Goal: Task Accomplishment & Management: Use online tool/utility

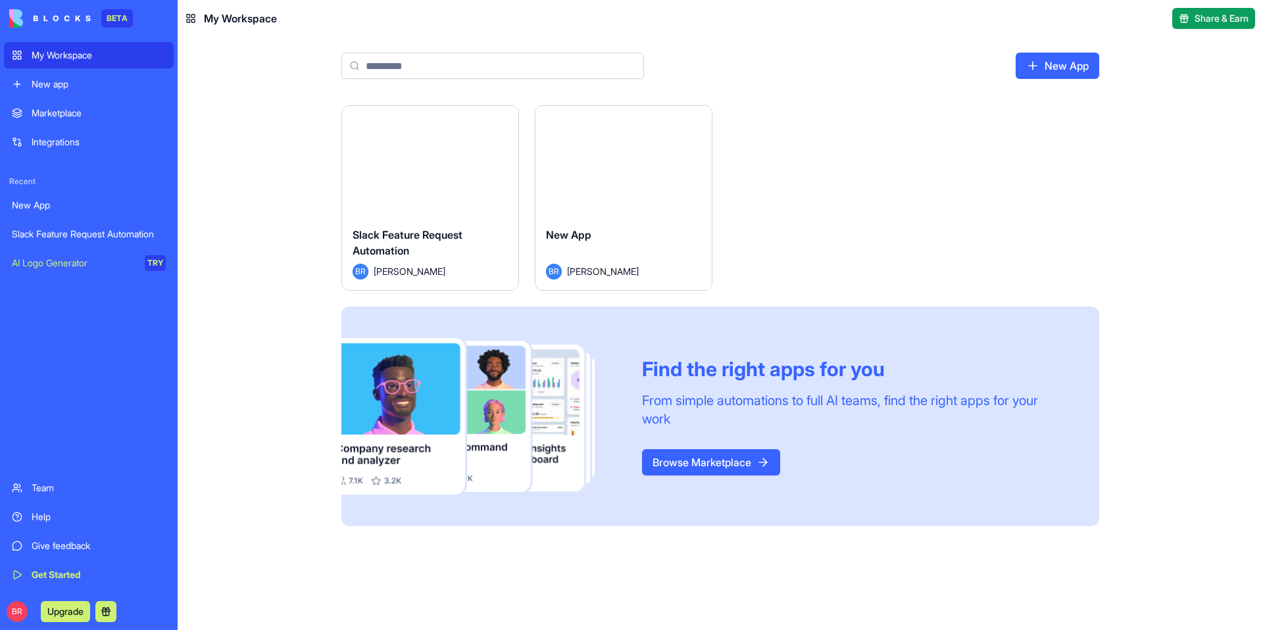
click at [76, 116] on div "Marketplace" at bounding box center [99, 113] width 134 height 13
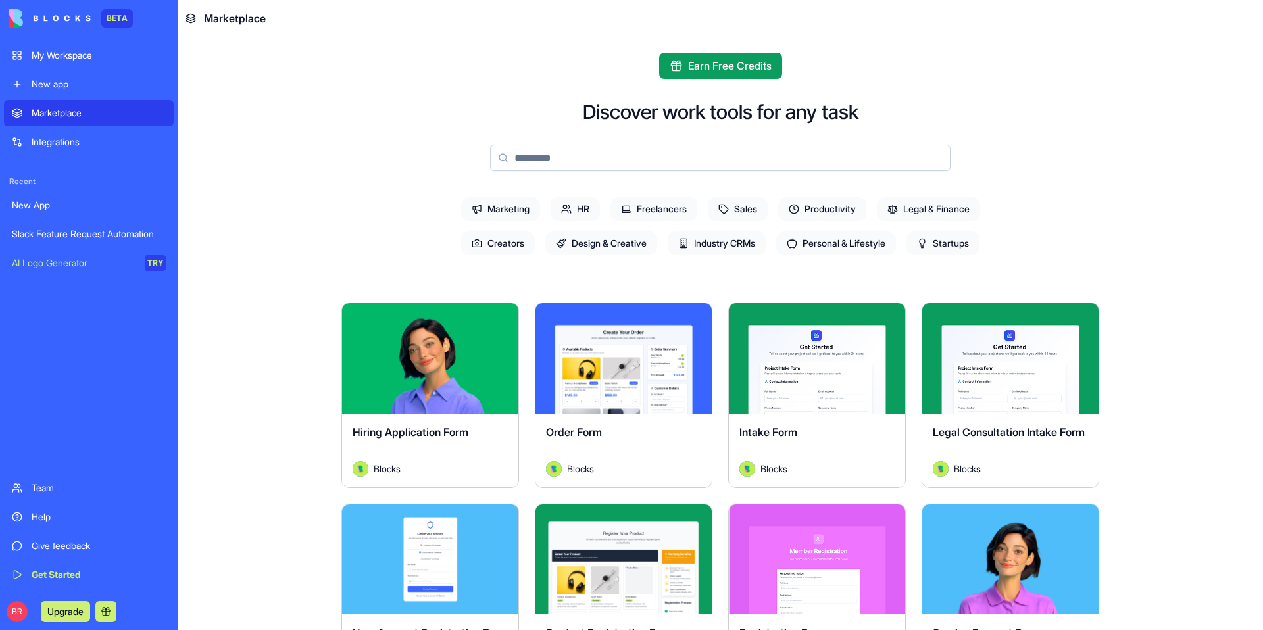
click at [63, 613] on button "Upgrade" at bounding box center [65, 611] width 49 height 21
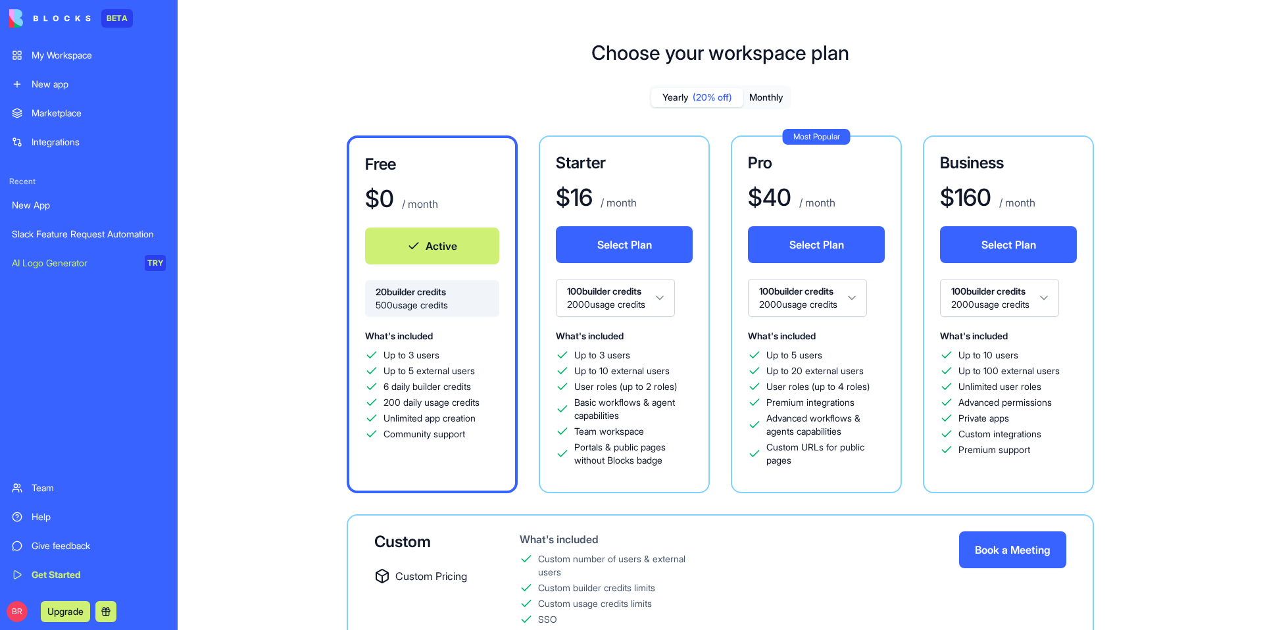
click at [48, 205] on div "New App" at bounding box center [89, 205] width 154 height 13
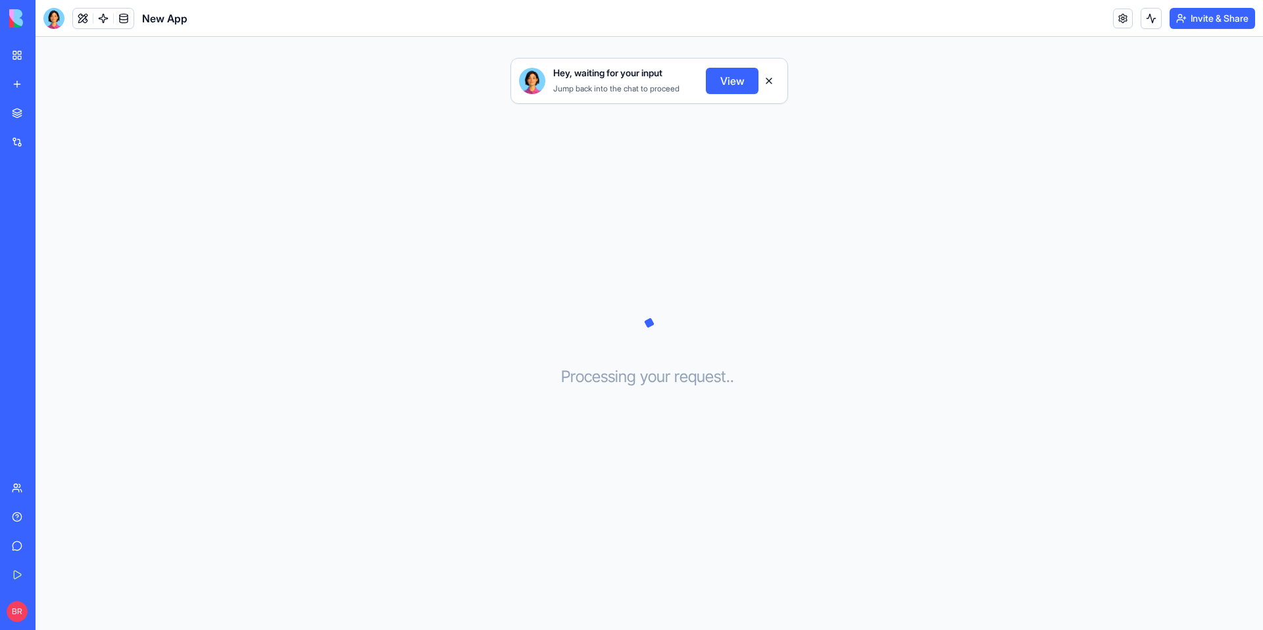
click at [49, 113] on div "Marketplace" at bounding box center [40, 113] width 17 height 13
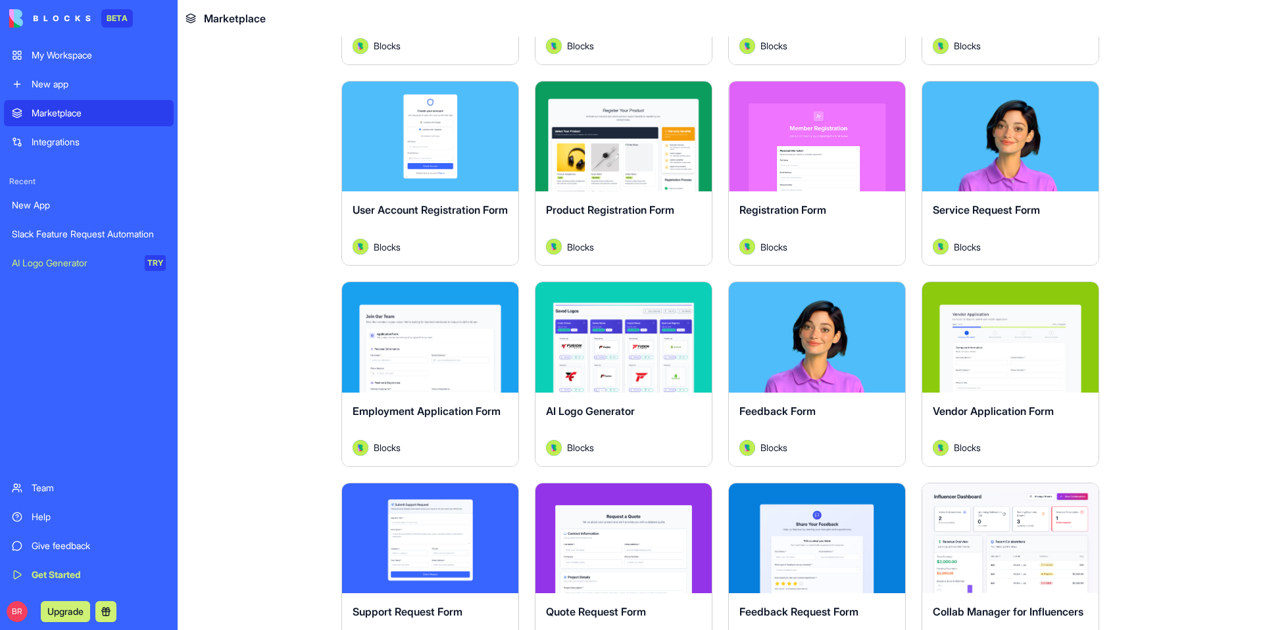
scroll to position [425, 0]
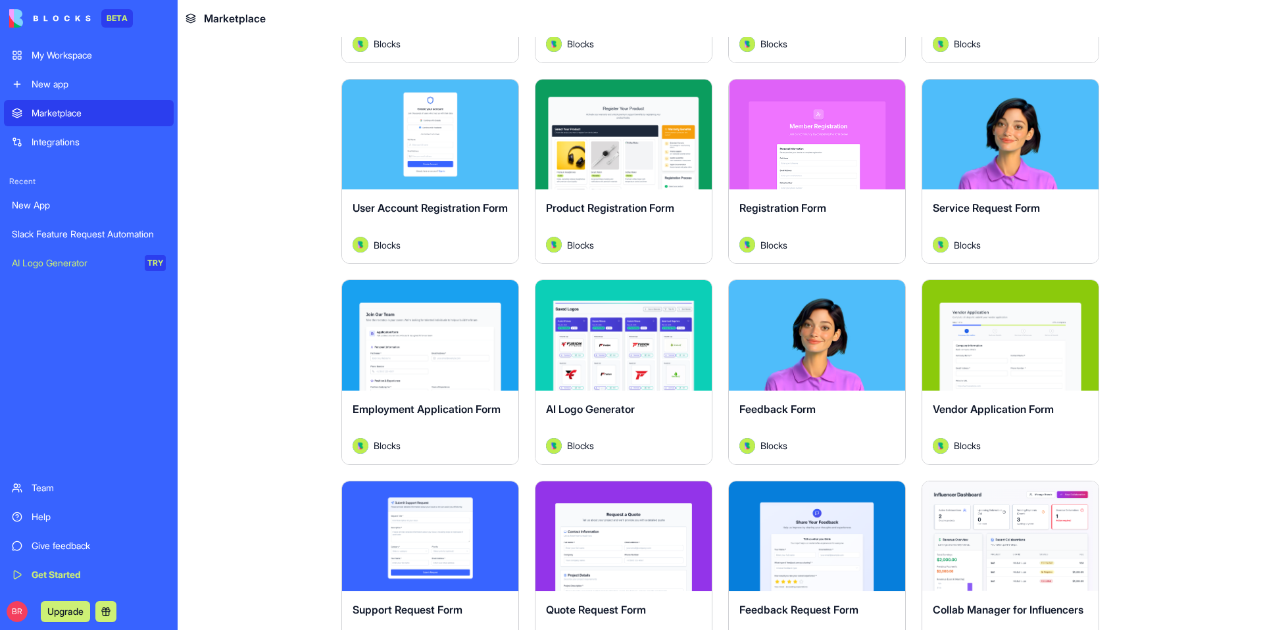
click at [74, 86] on div "New app" at bounding box center [99, 84] width 134 height 13
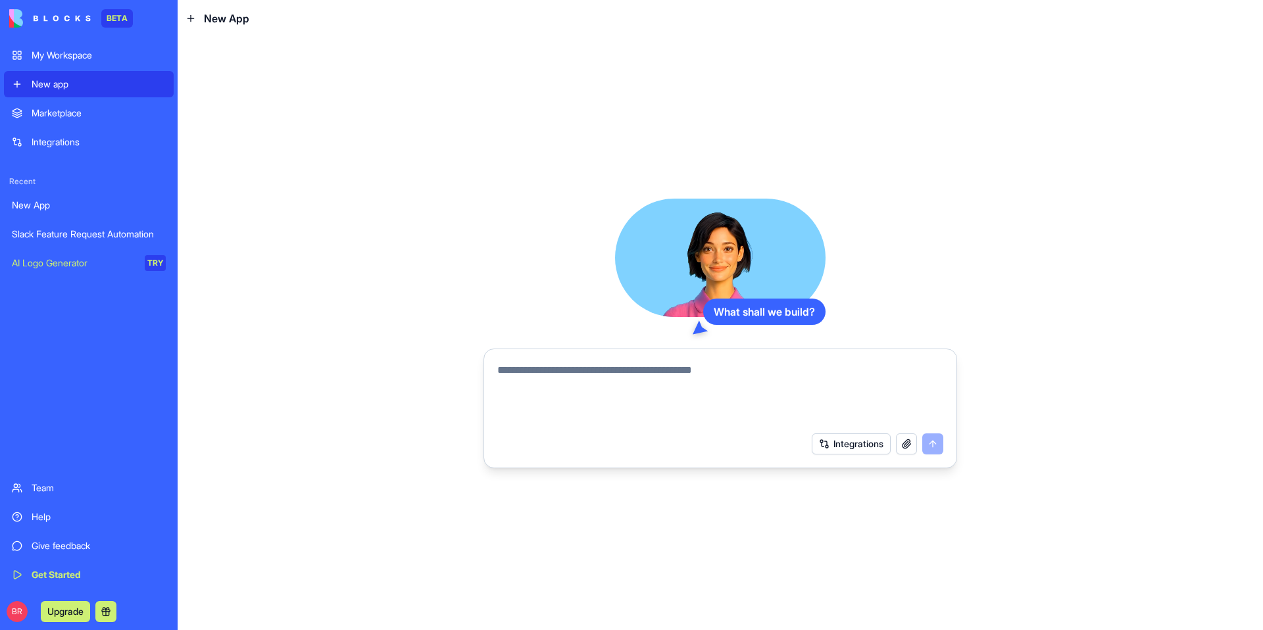
click at [845, 453] on button "Integrations" at bounding box center [851, 444] width 79 height 21
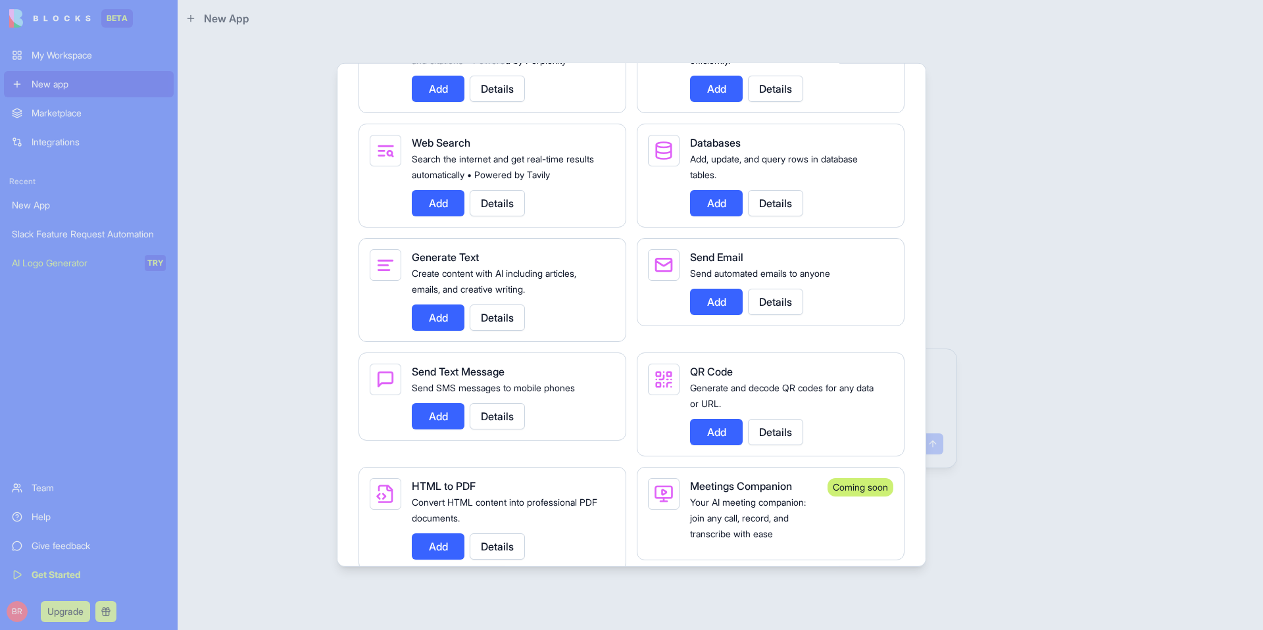
scroll to position [2280, 0]
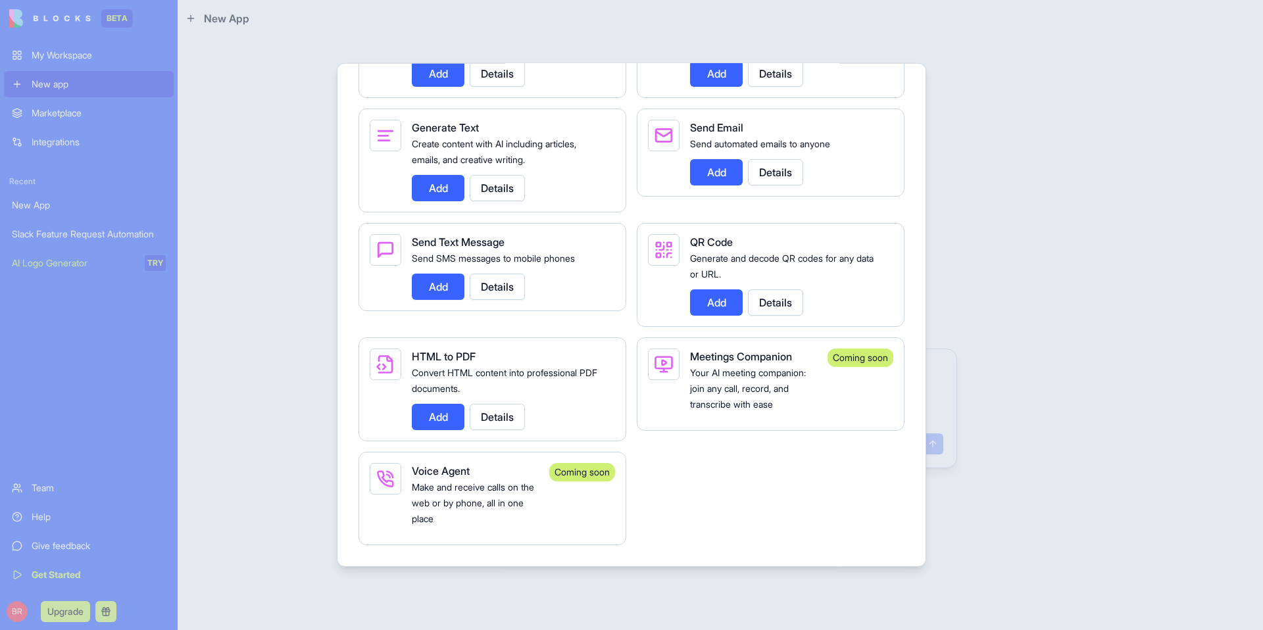
click at [296, 338] on div at bounding box center [631, 315] width 1263 height 630
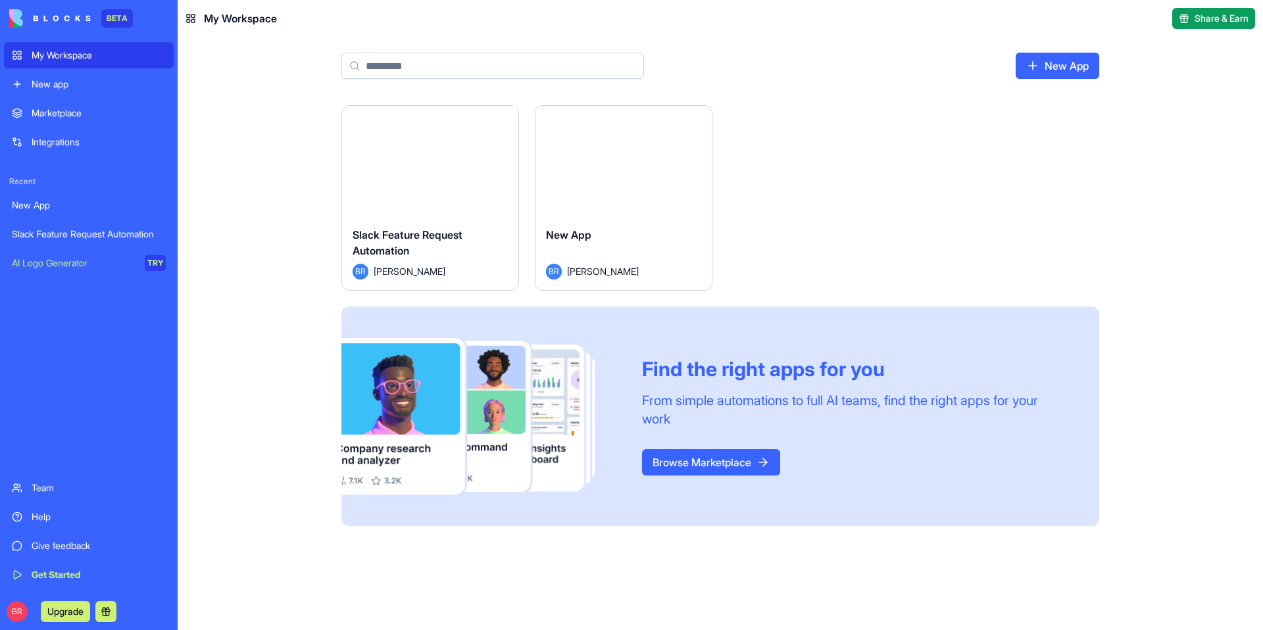
click at [53, 211] on div "New App" at bounding box center [89, 205] width 154 height 13
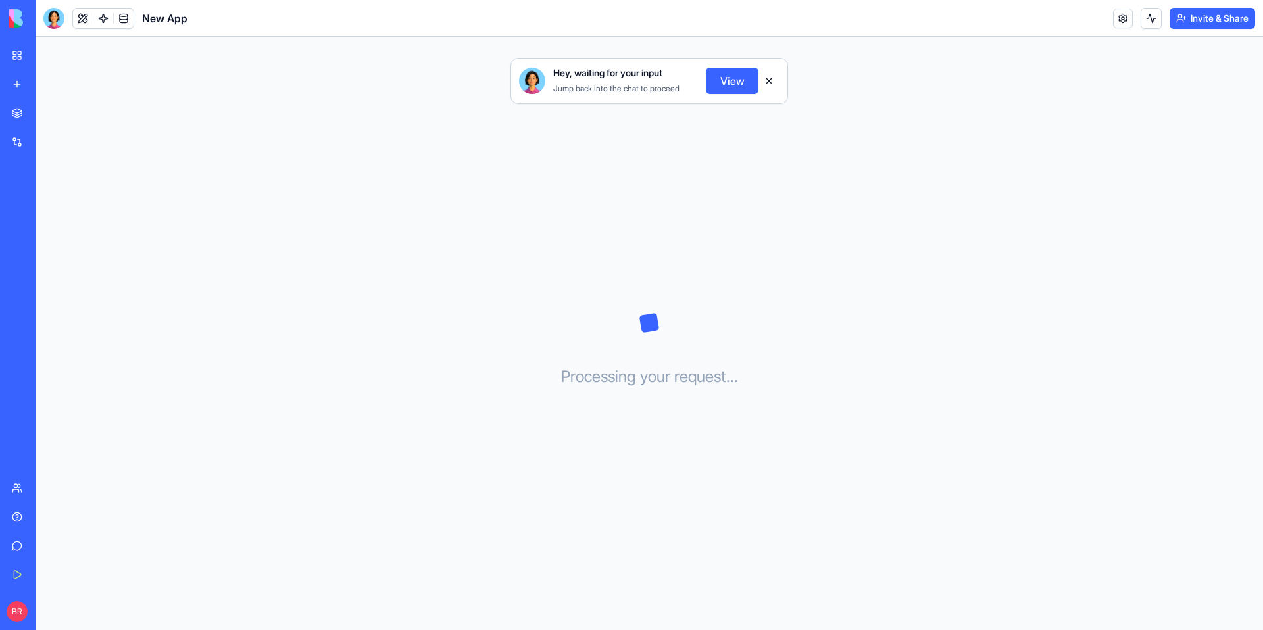
click at [726, 83] on button "View" at bounding box center [732, 81] width 53 height 26
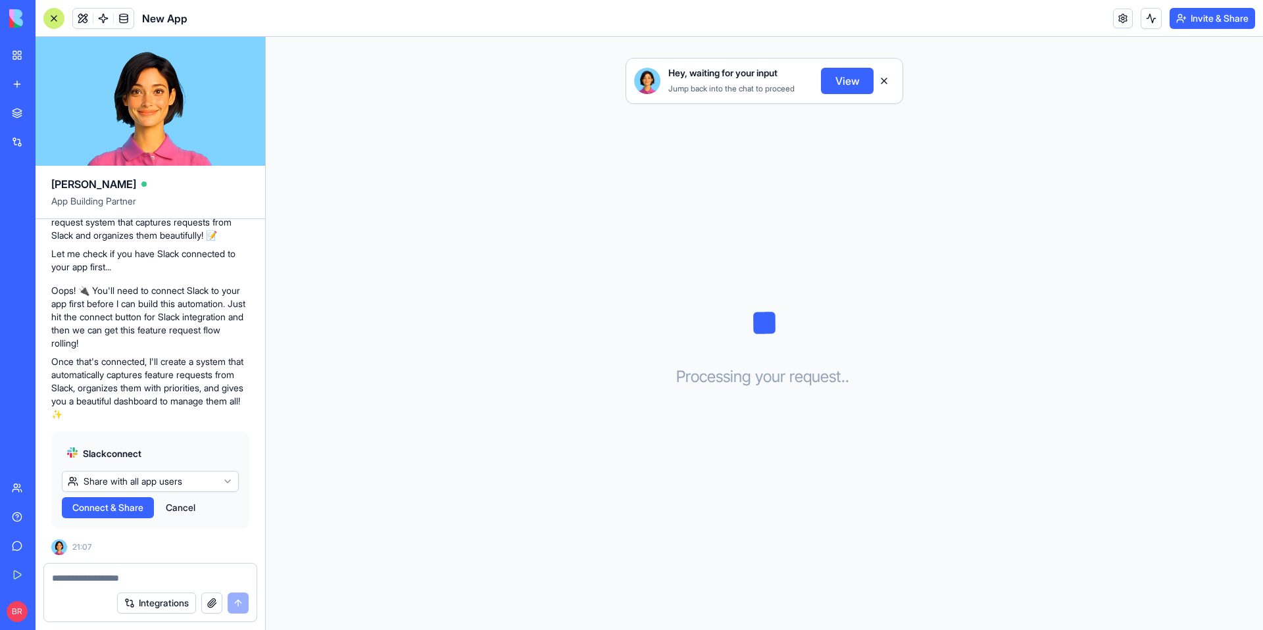
click at [49, 205] on div "New App" at bounding box center [30, 205] width 37 height 13
click at [49, 234] on div "Slack Feature Request Automation" at bounding box center [30, 234] width 37 height 13
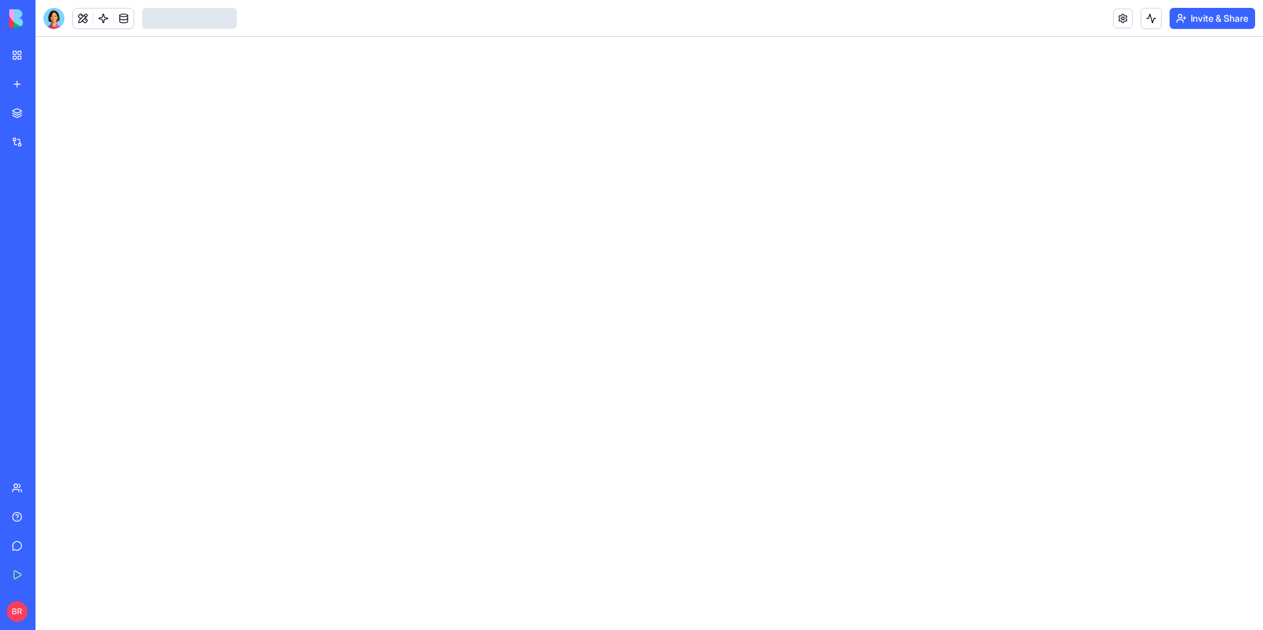
click at [49, 201] on div "New App" at bounding box center [30, 205] width 37 height 13
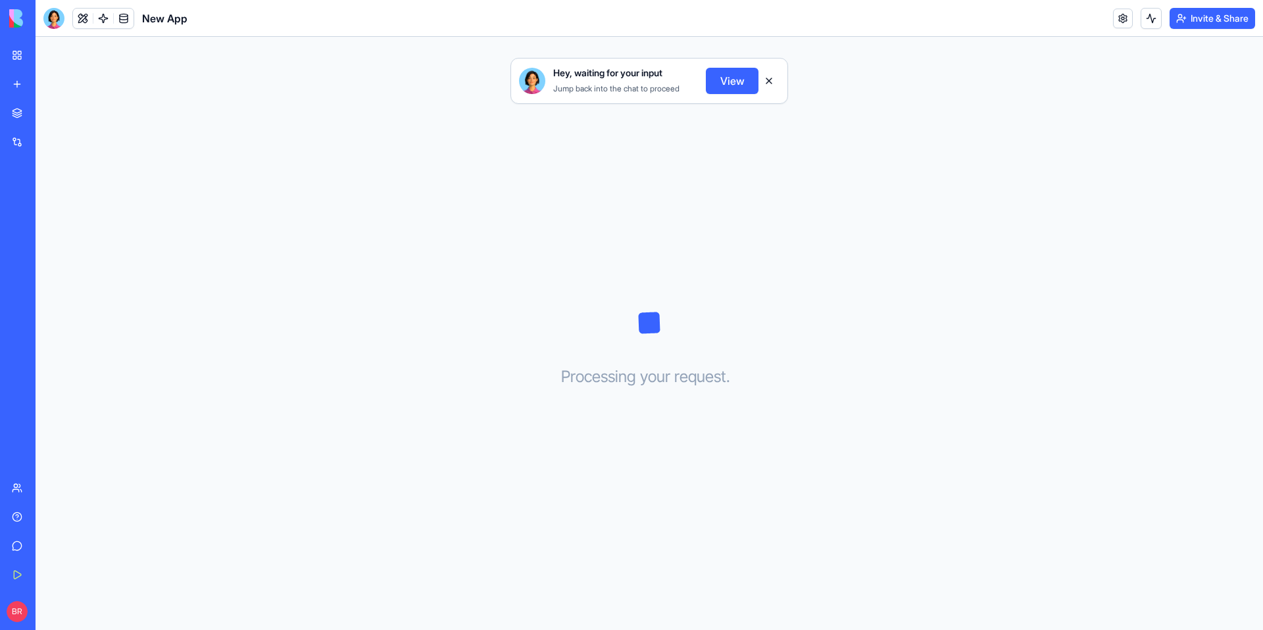
click at [767, 78] on button at bounding box center [769, 80] width 21 height 21
click at [120, 21] on link at bounding box center [124, 19] width 20 height 20
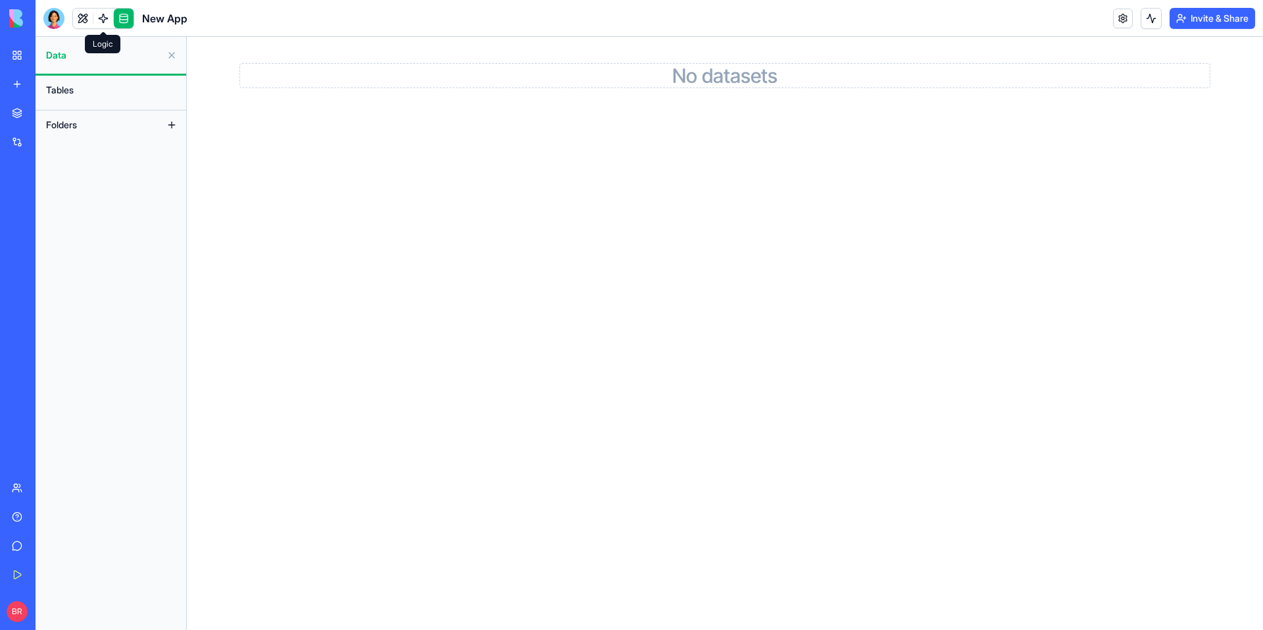
click at [104, 18] on link at bounding box center [103, 19] width 20 height 20
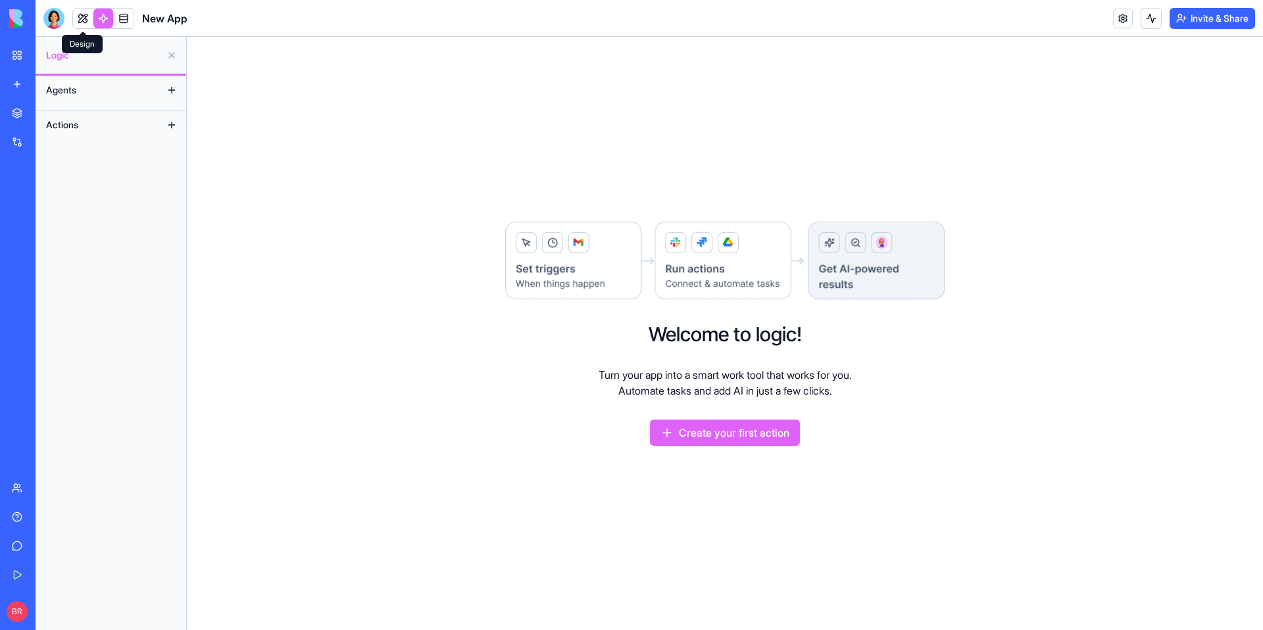
click at [80, 18] on link at bounding box center [83, 19] width 20 height 20
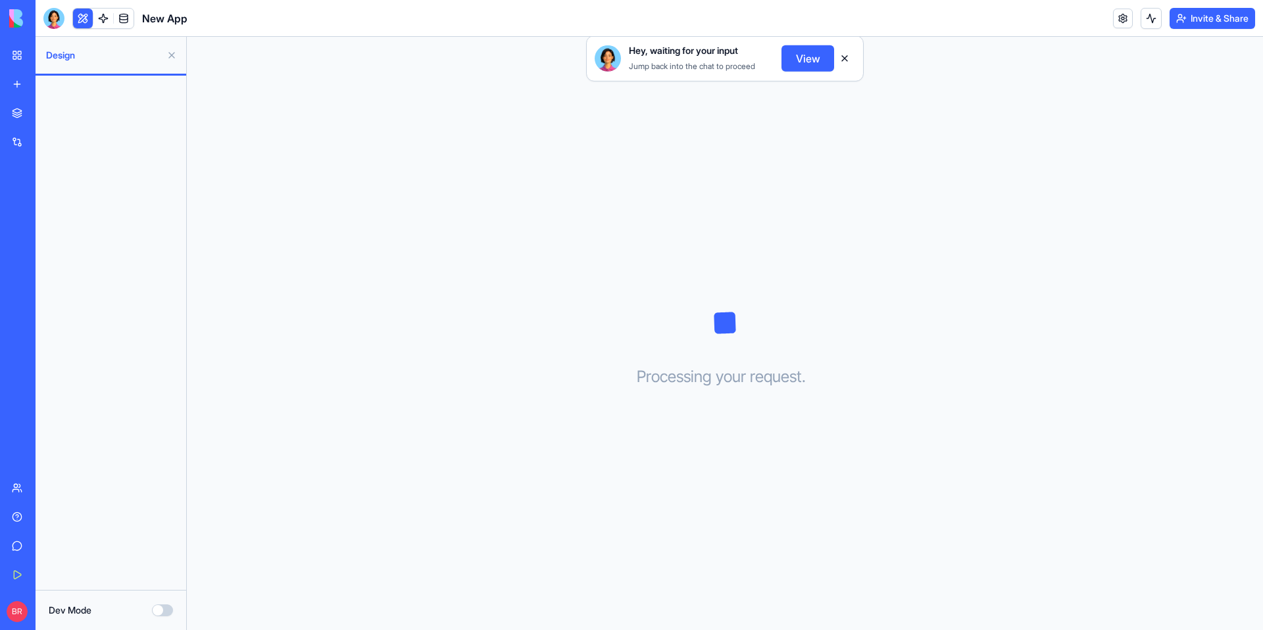
click at [27, 82] on link "New app" at bounding box center [30, 84] width 53 height 26
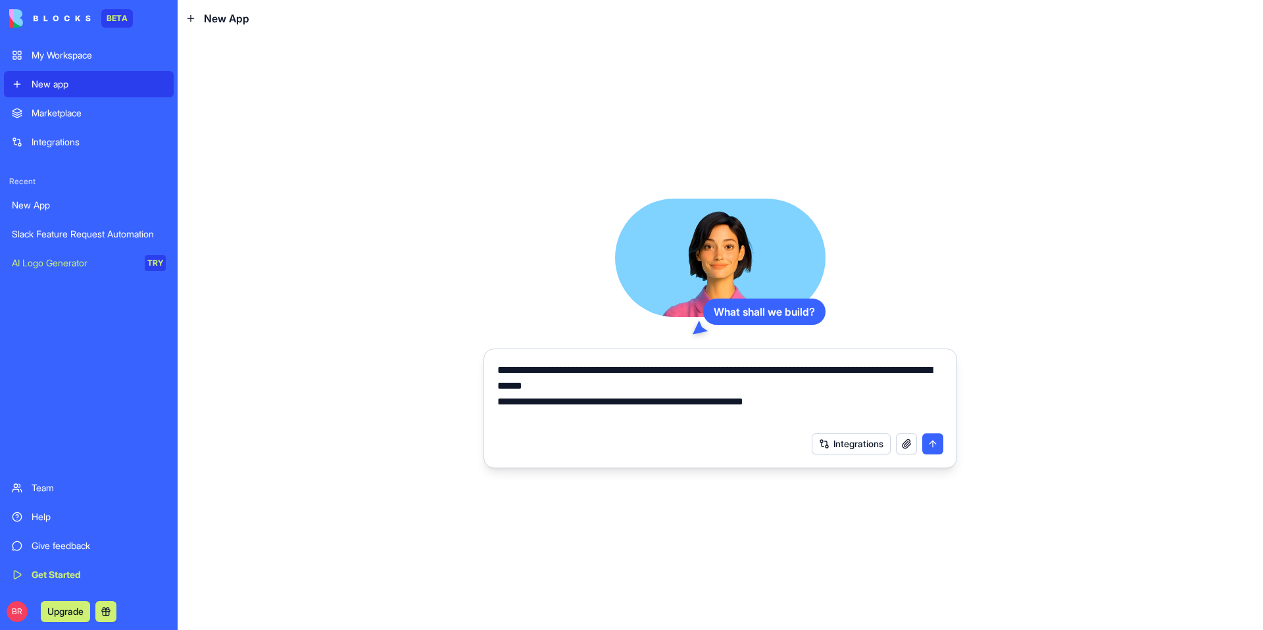
type textarea "**********"
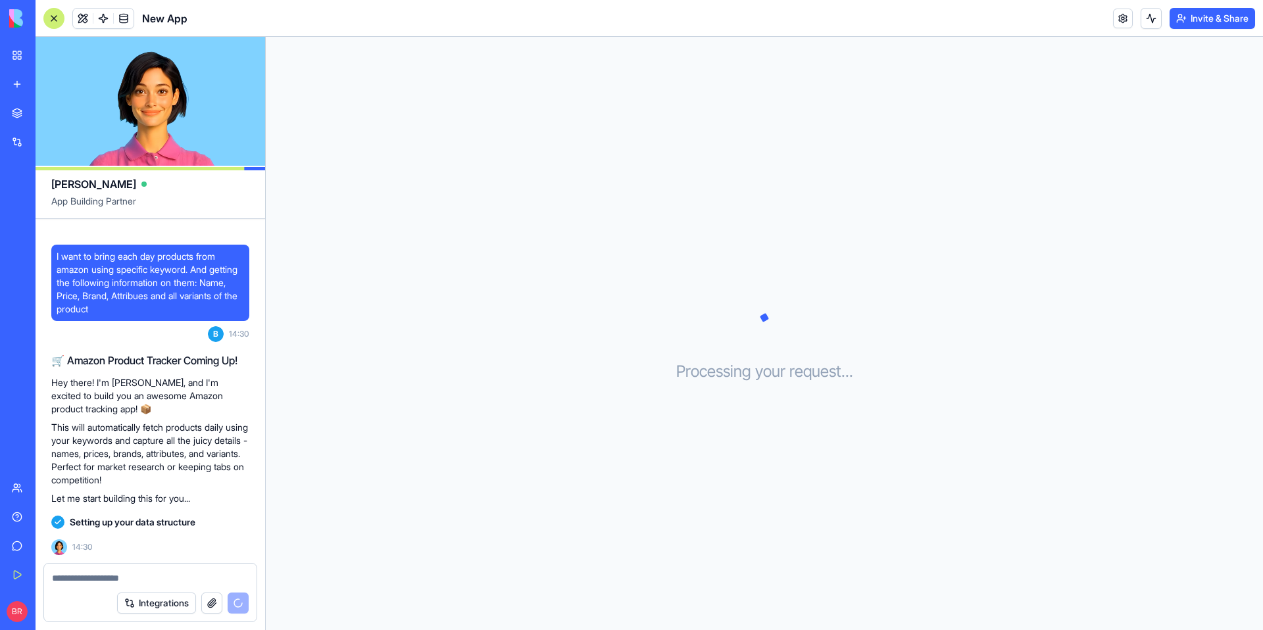
click at [170, 452] on p "This will automatically fetch products daily using your keywords and capture al…" at bounding box center [150, 454] width 198 height 66
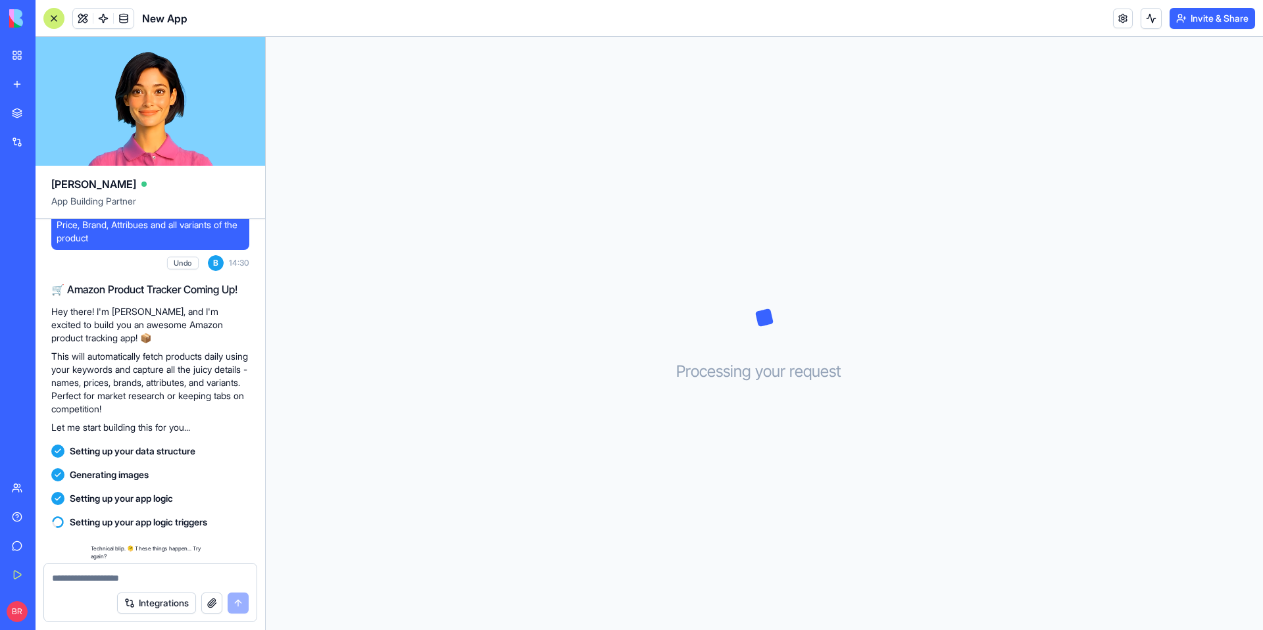
scroll to position [90, 0]
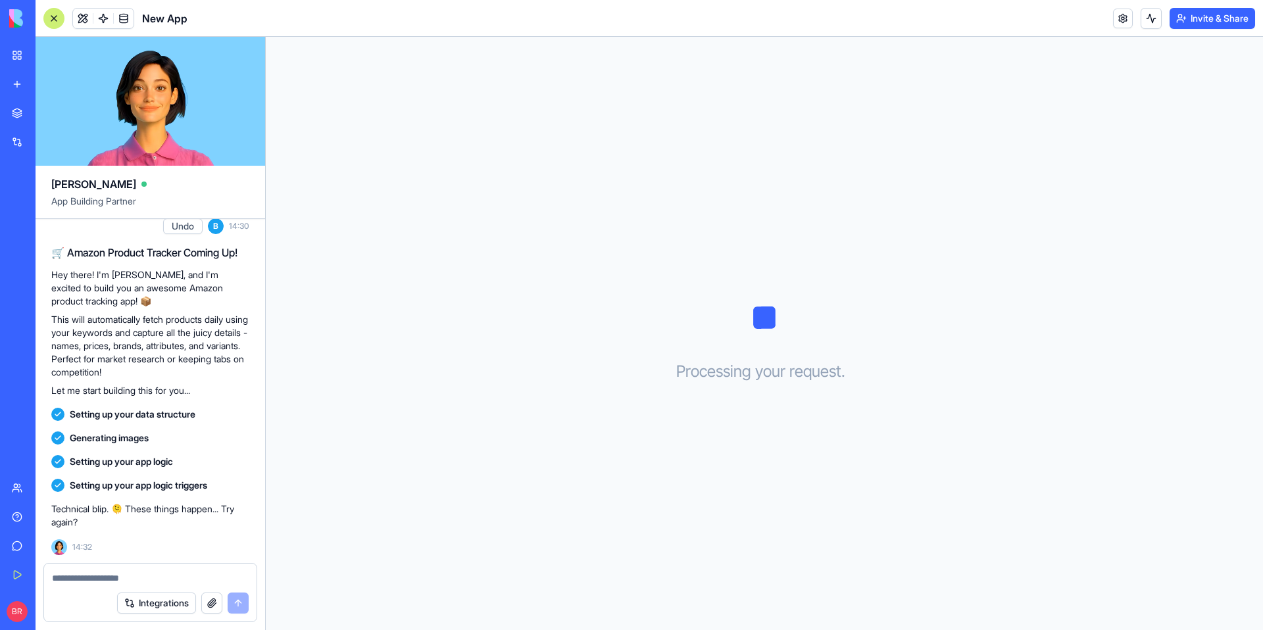
click at [78, 574] on textarea at bounding box center [150, 578] width 197 height 13
type textarea "*"
type textarea "***"
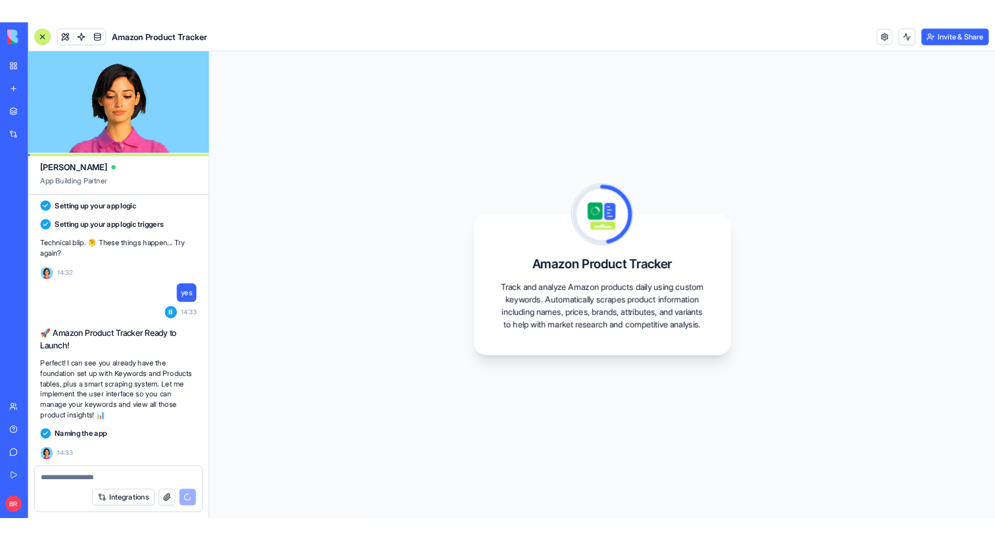
scroll to position [414, 0]
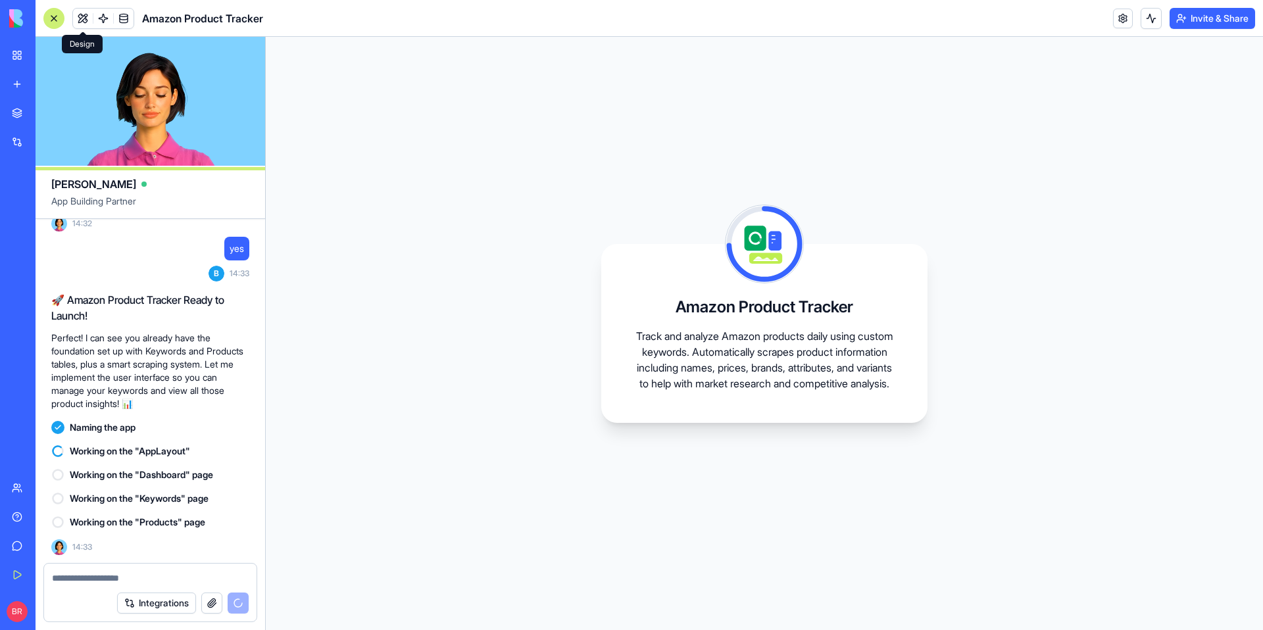
click at [84, 15] on span at bounding box center [82, 18] width 37 height 37
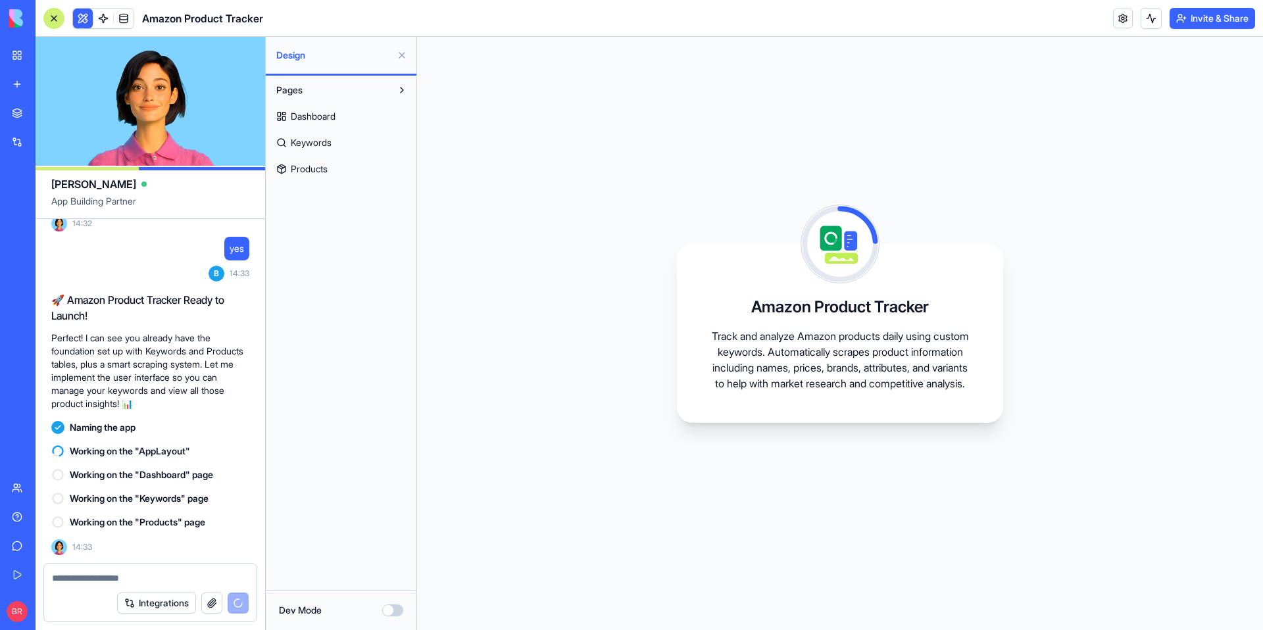
click at [320, 144] on span "Keywords" at bounding box center [311, 142] width 41 height 13
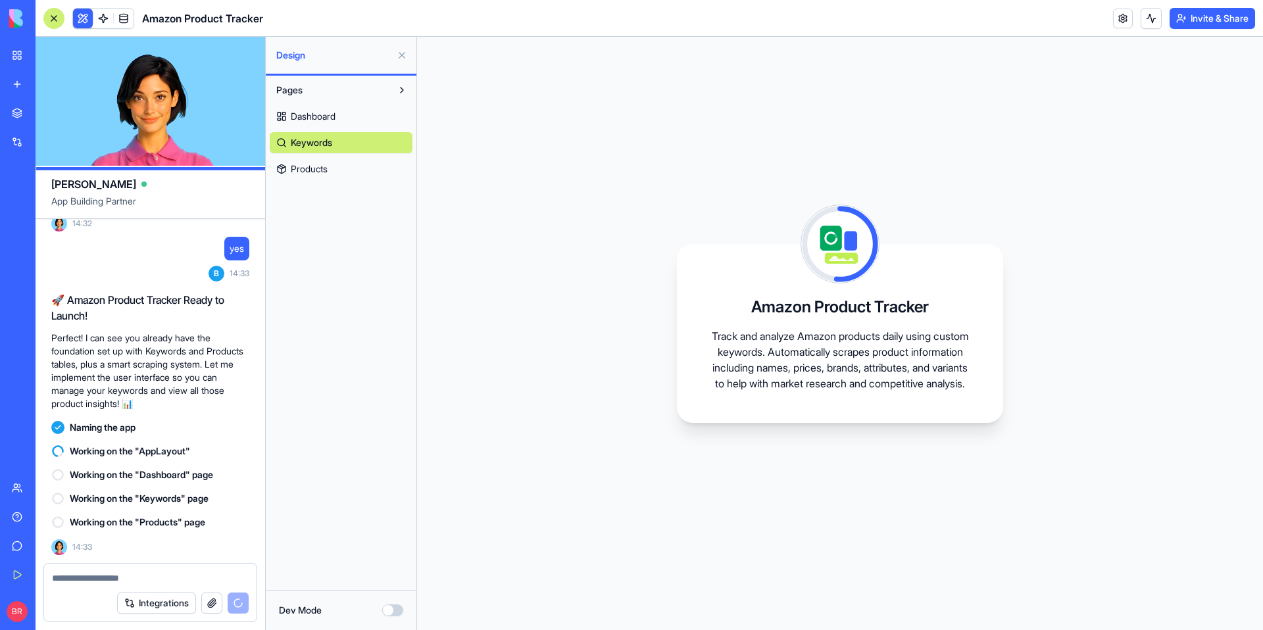
click at [81, 16] on button at bounding box center [83, 19] width 20 height 20
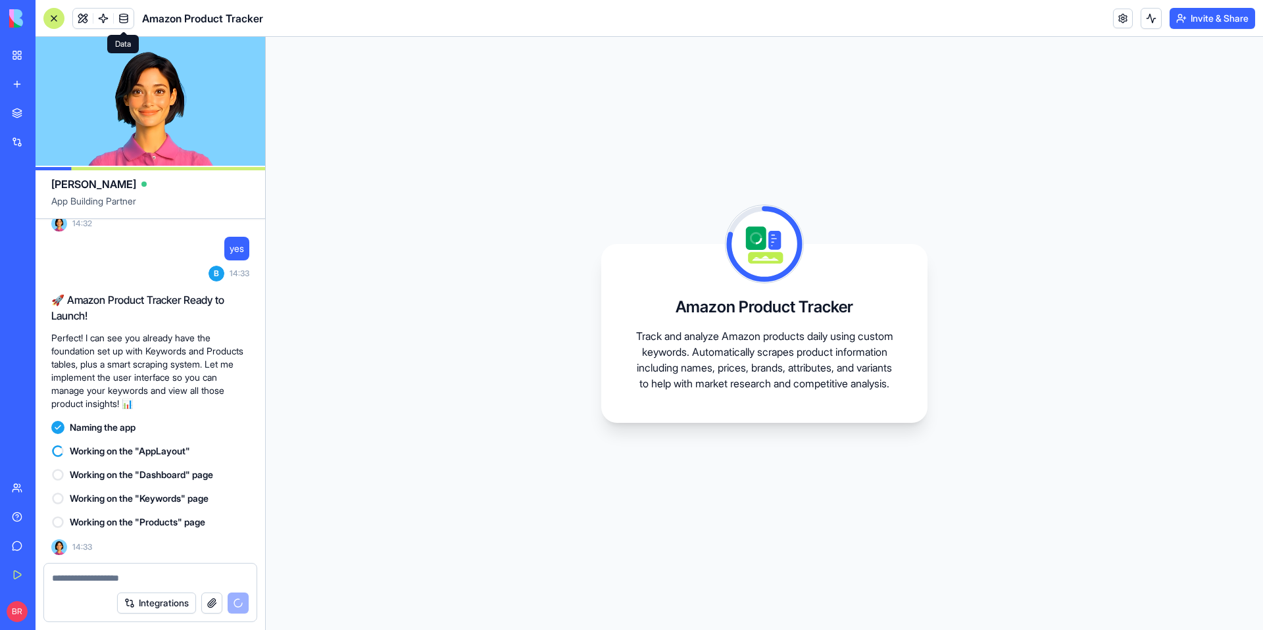
click at [124, 15] on span at bounding box center [123, 18] width 37 height 37
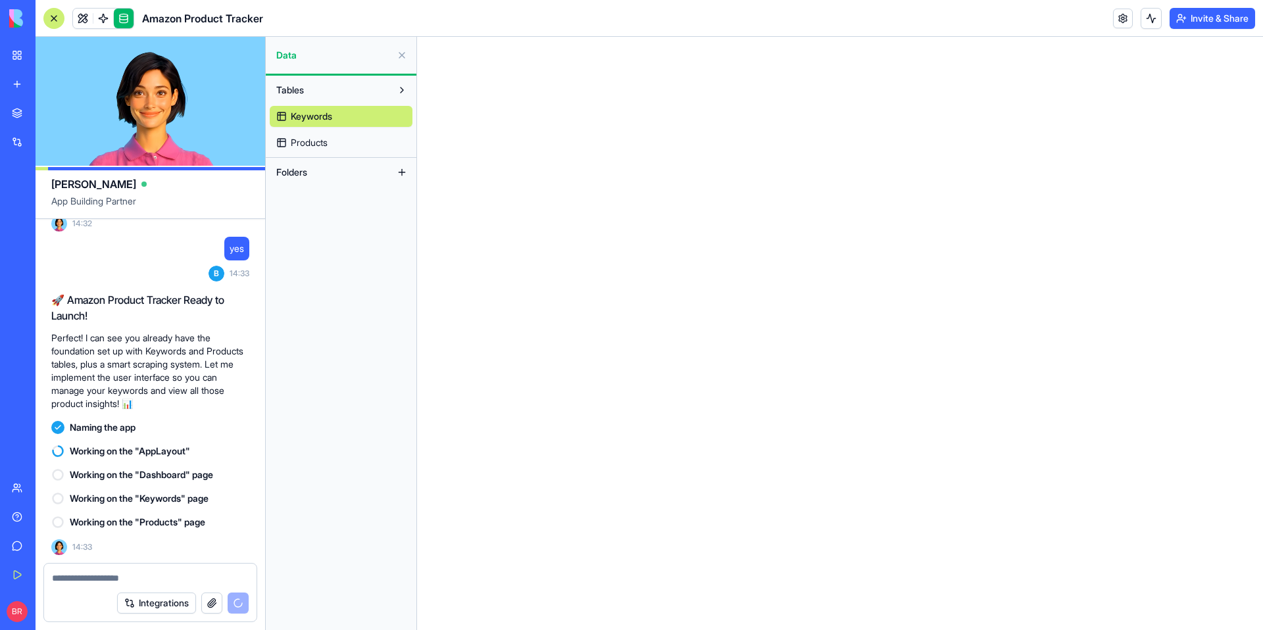
click at [124, 15] on link at bounding box center [124, 19] width 20 height 20
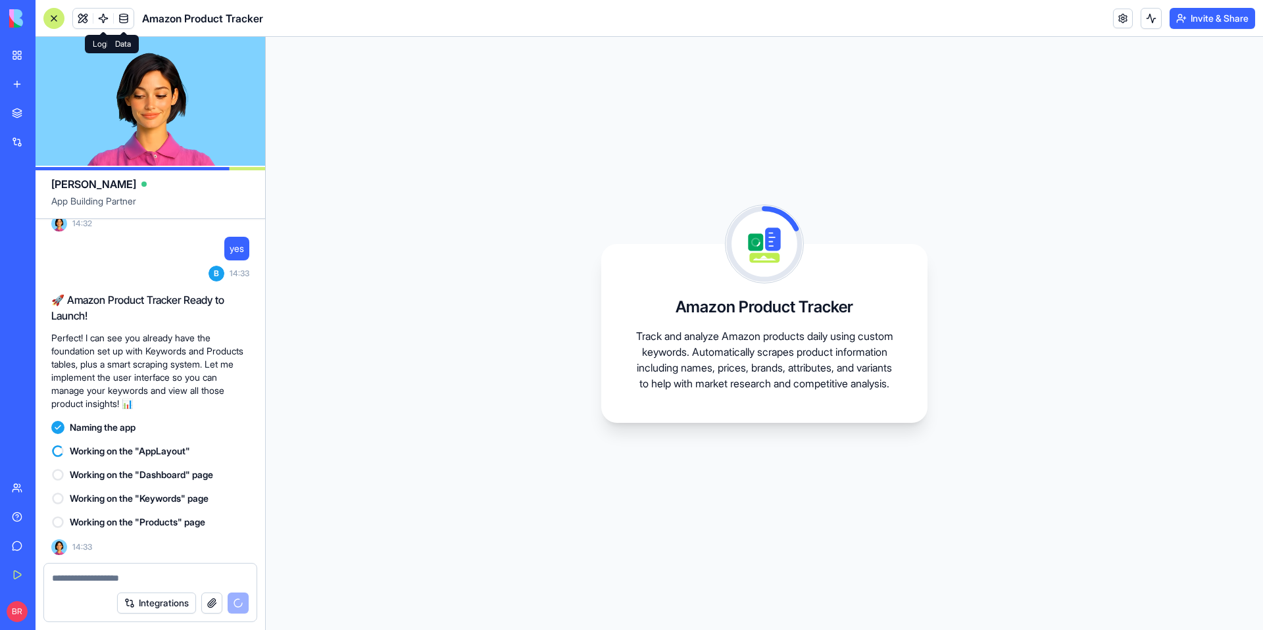
click at [126, 14] on link at bounding box center [124, 19] width 20 height 20
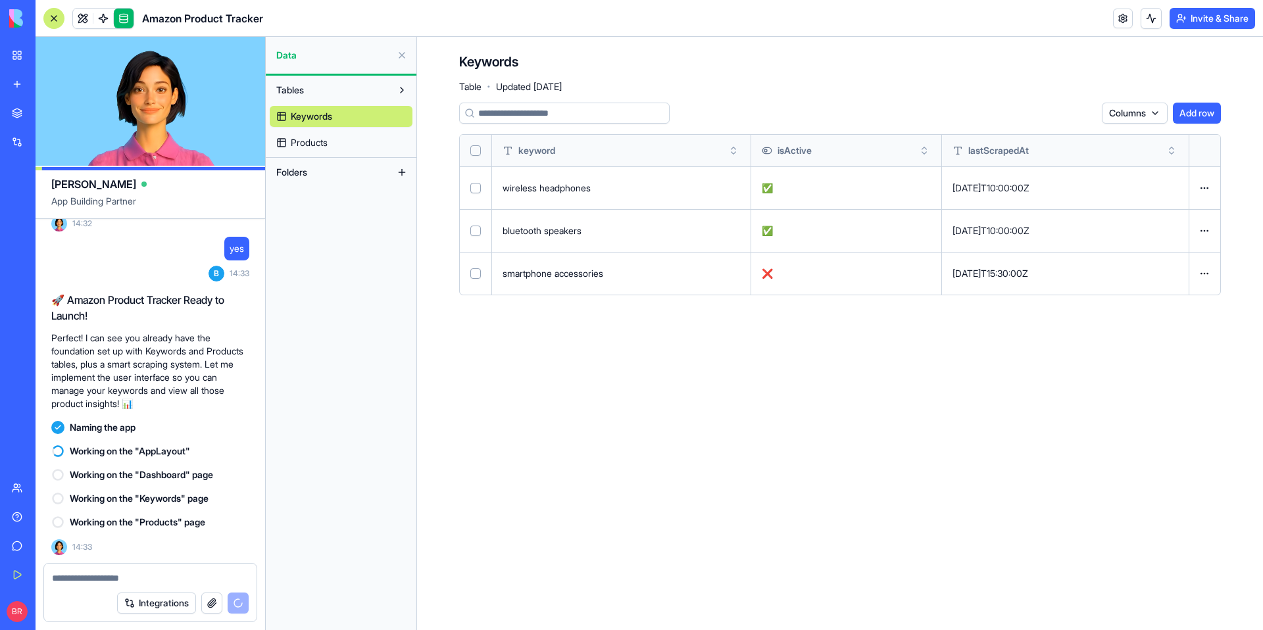
click at [321, 144] on span "Products" at bounding box center [309, 142] width 37 height 13
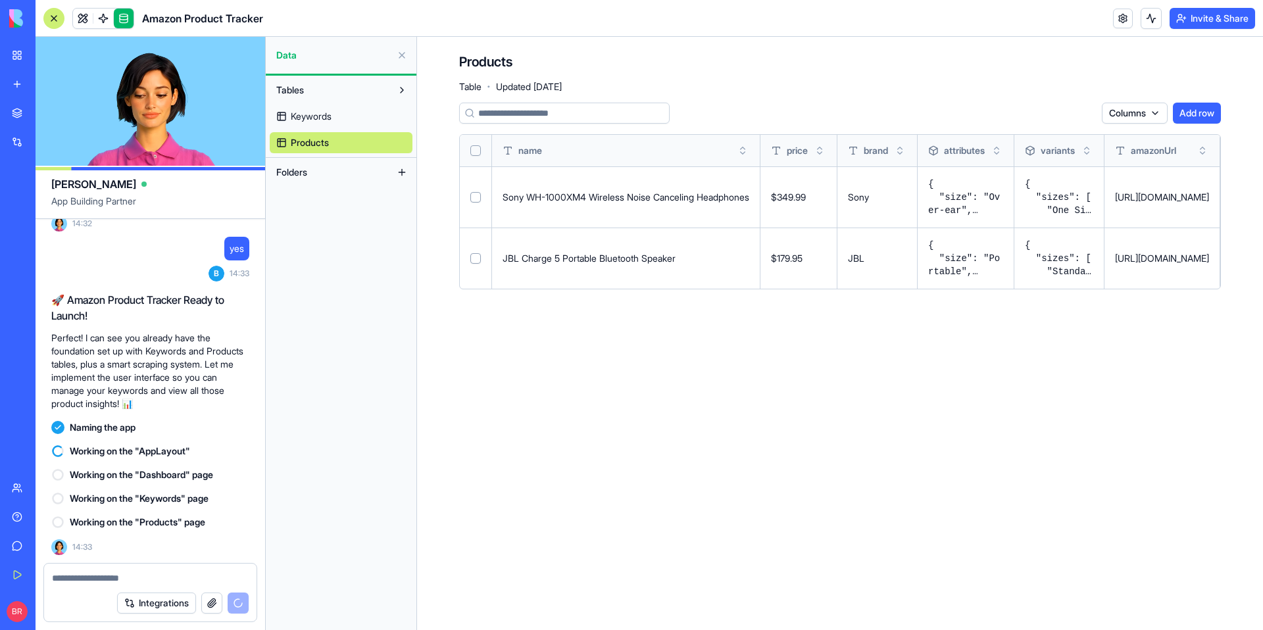
click at [318, 119] on span "Keywords" at bounding box center [311, 116] width 41 height 13
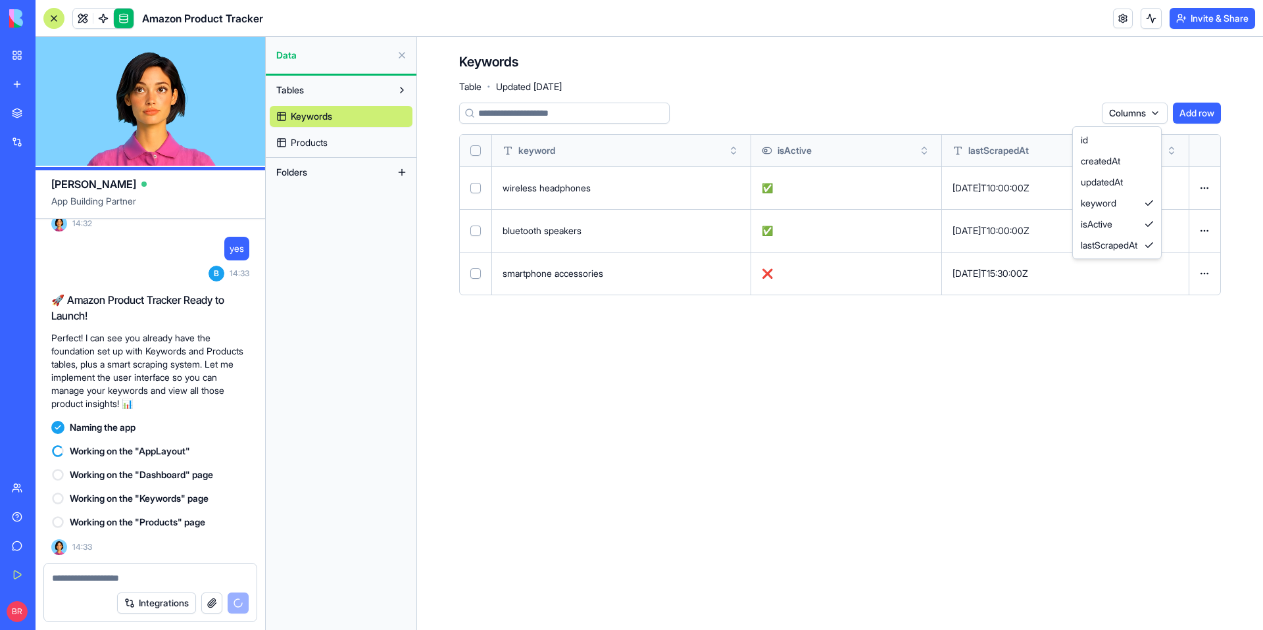
click at [1136, 114] on html "BETA My Workspace New app Marketplace Integrations Recent New App Slack Feature…" at bounding box center [631, 315] width 1263 height 630
click at [1004, 112] on html "BETA My Workspace New app Marketplace Integrations Recent New App Slack Feature…" at bounding box center [631, 315] width 1263 height 630
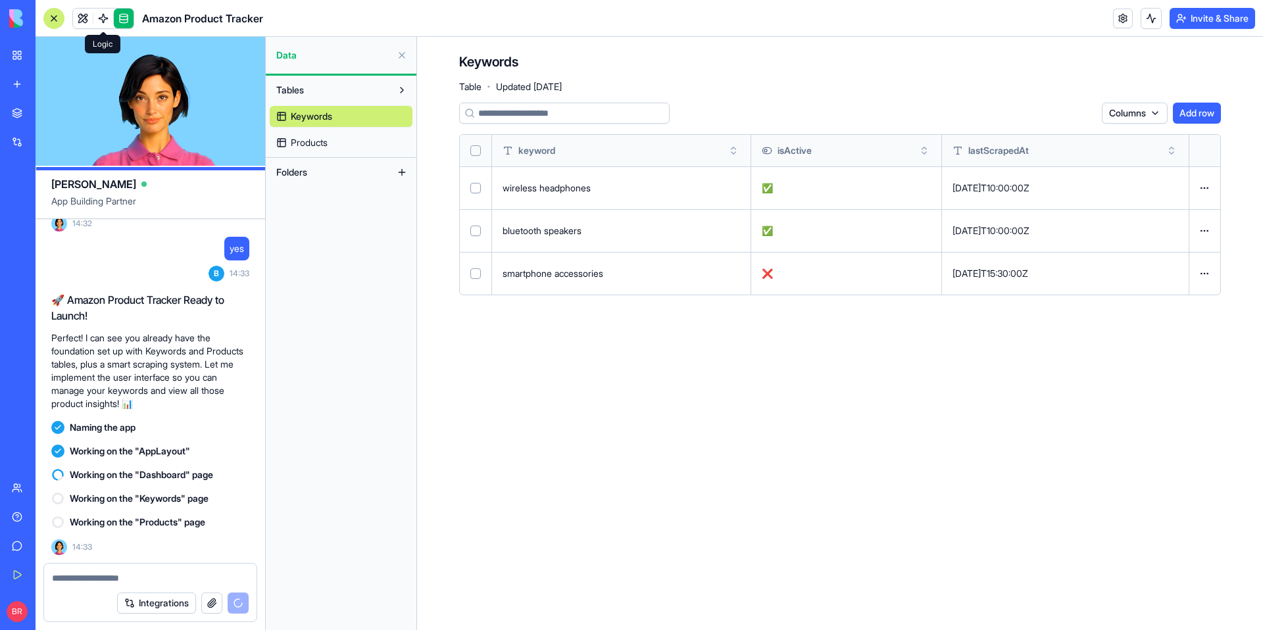
click at [126, 9] on link at bounding box center [124, 19] width 20 height 20
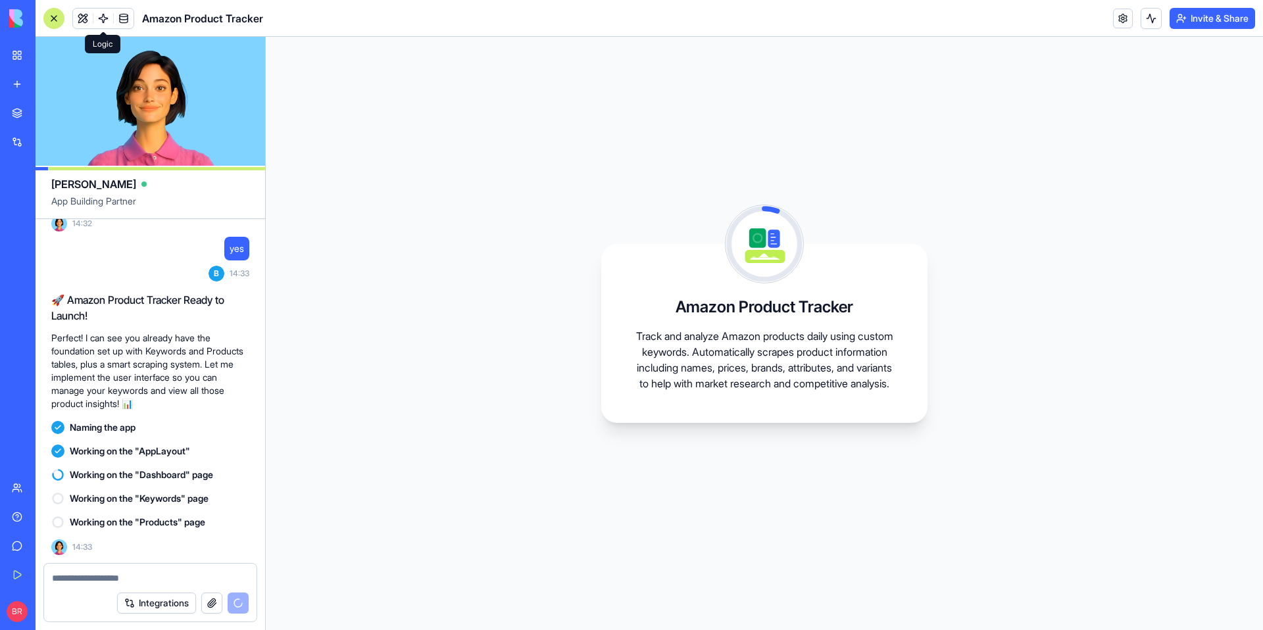
click at [110, 13] on span at bounding box center [103, 18] width 37 height 37
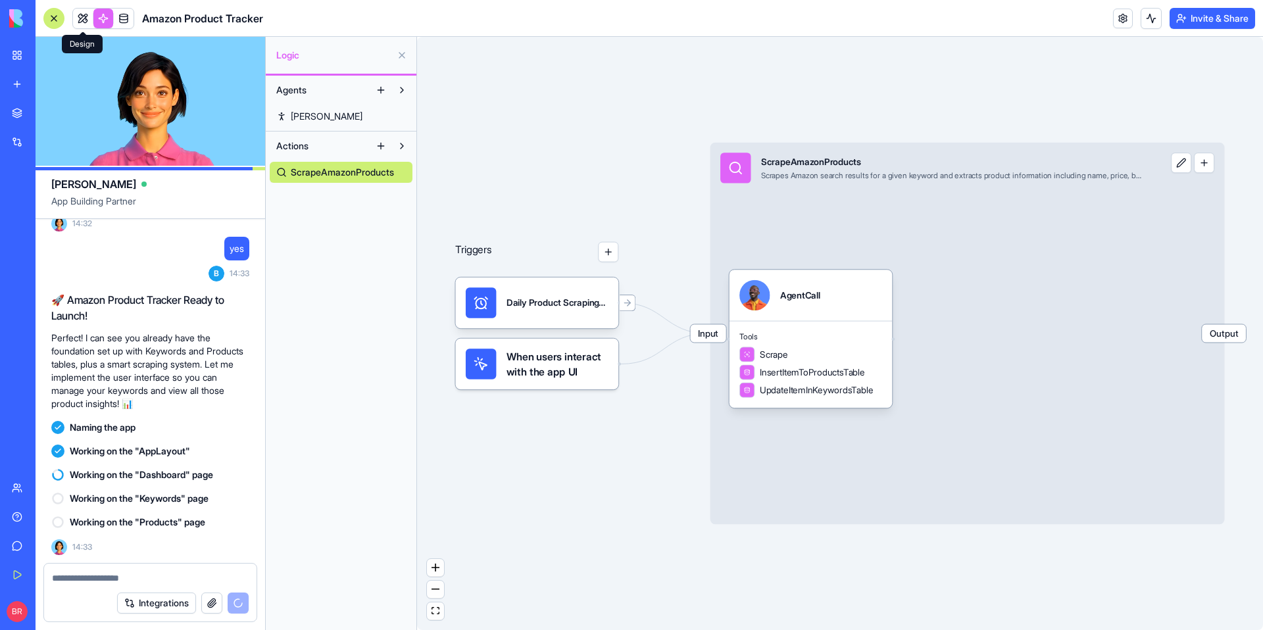
click at [76, 19] on link at bounding box center [83, 19] width 20 height 20
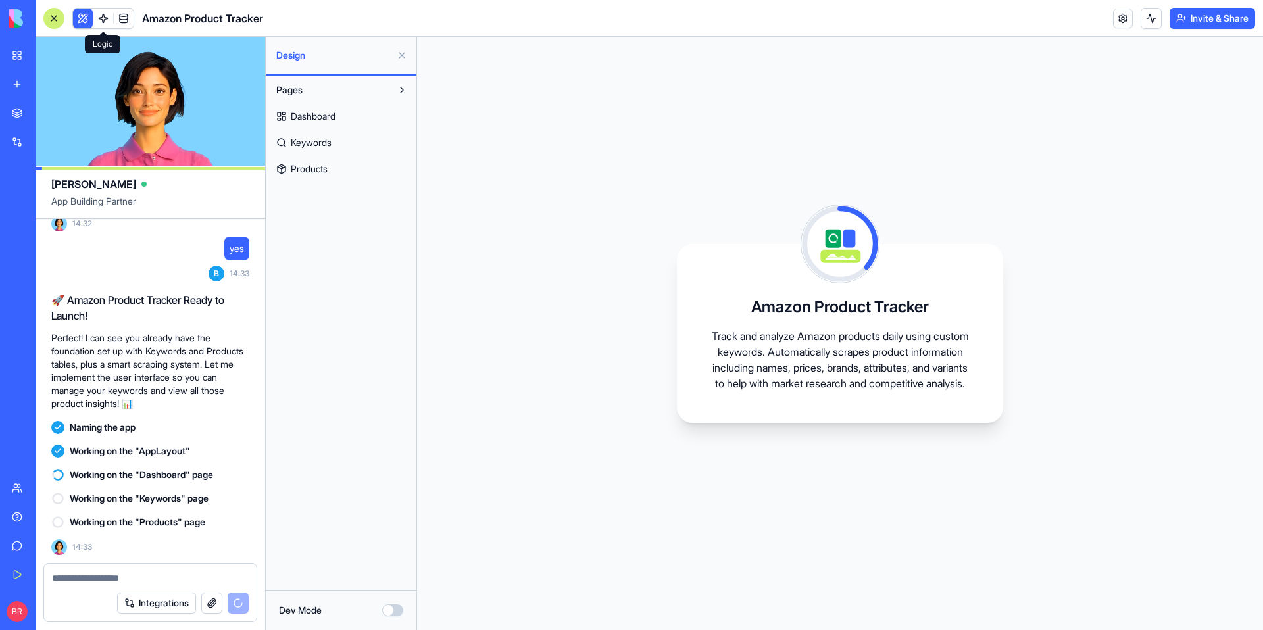
click at [87, 18] on button at bounding box center [83, 19] width 20 height 20
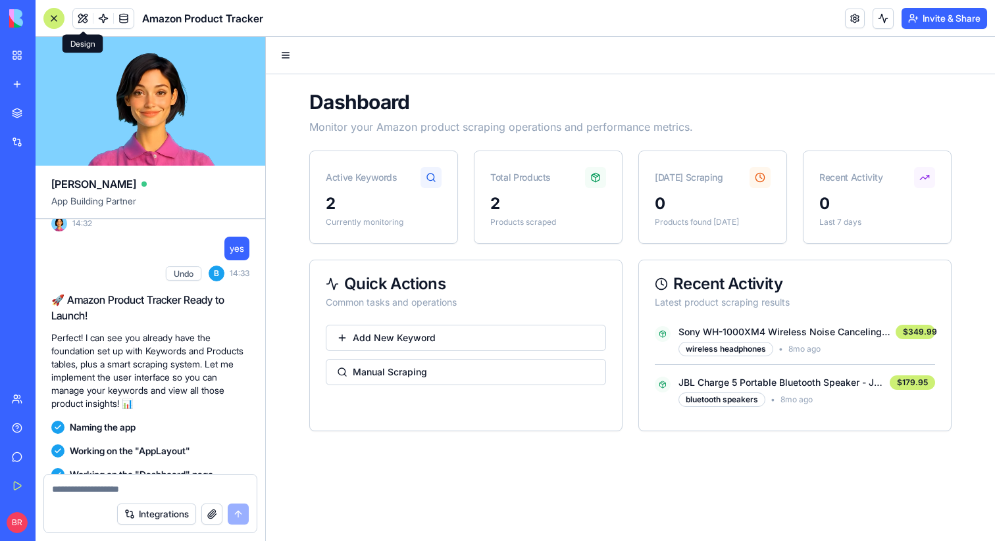
scroll to position [572, 0]
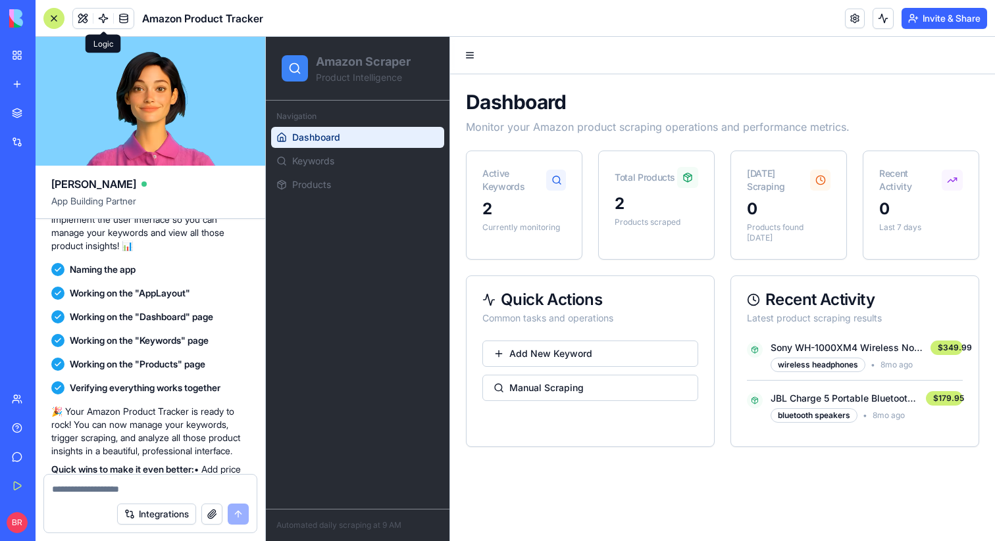
click at [248, 62] on video at bounding box center [151, 101] width 230 height 129
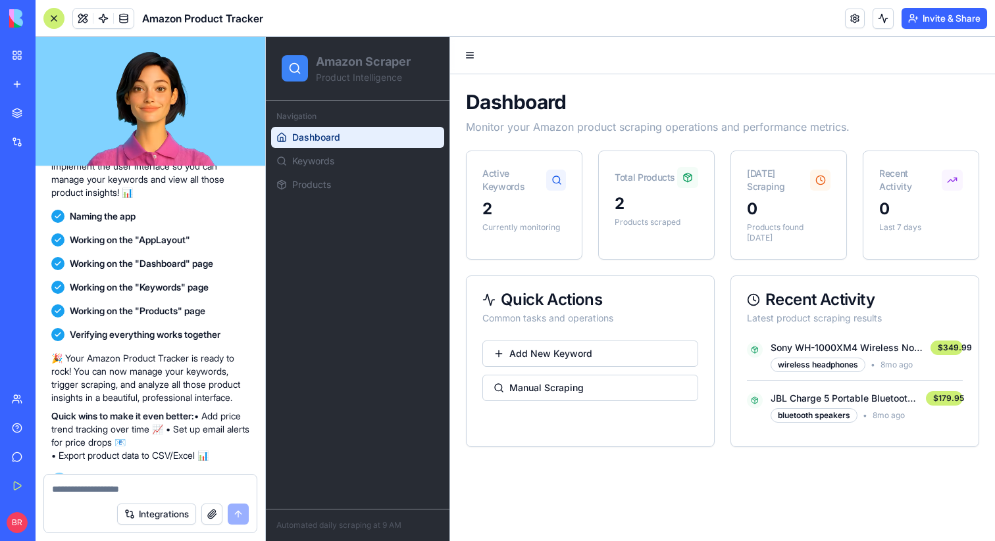
scroll to position [607, 0]
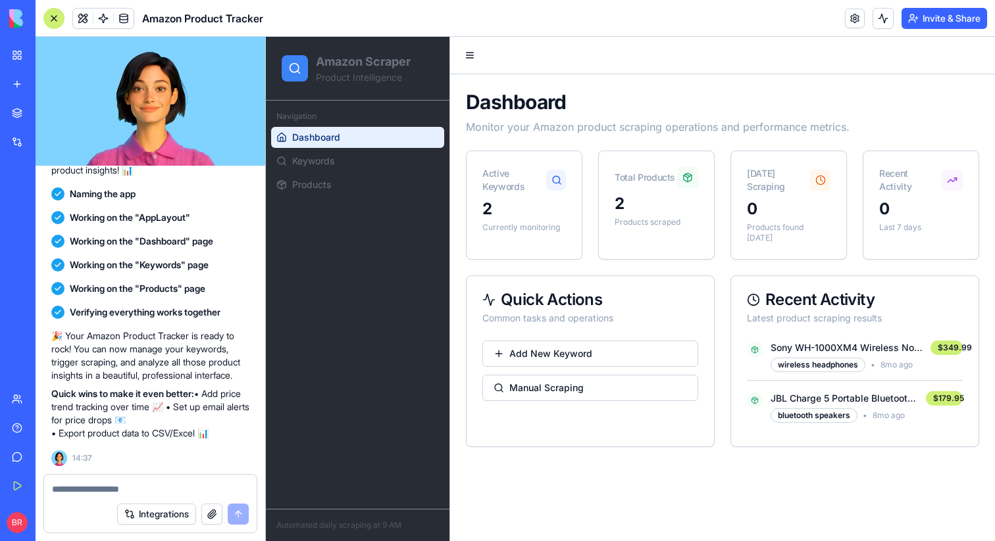
click at [821, 358] on div "wireless headphones" at bounding box center [817, 365] width 95 height 14
click at [341, 167] on link "Keywords" at bounding box center [357, 161] width 173 height 21
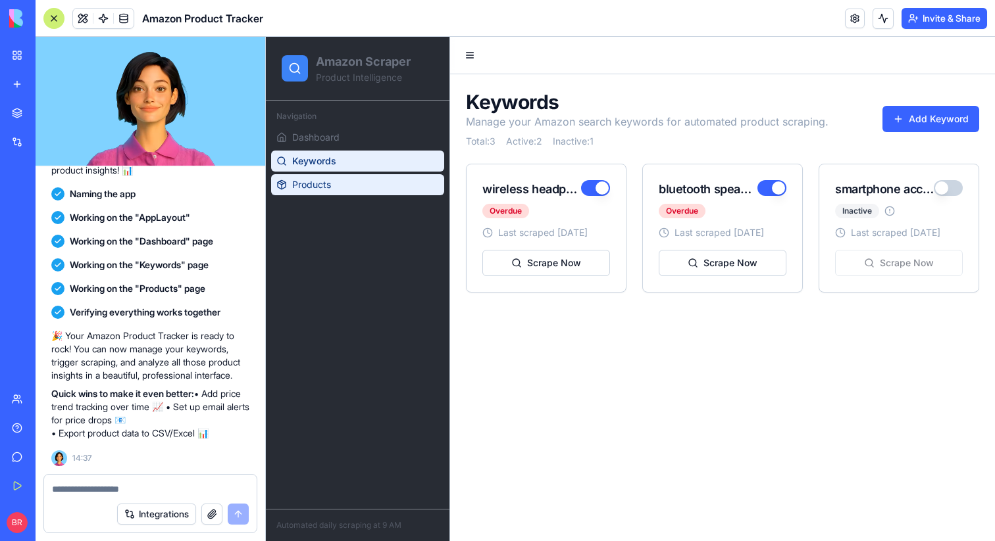
click at [347, 184] on link "Products" at bounding box center [357, 184] width 173 height 21
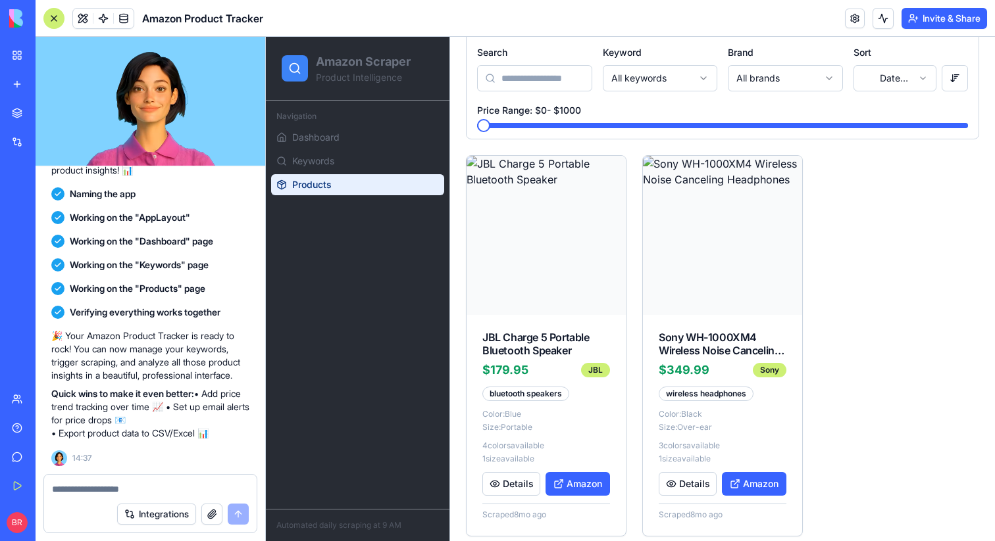
scroll to position [155, 0]
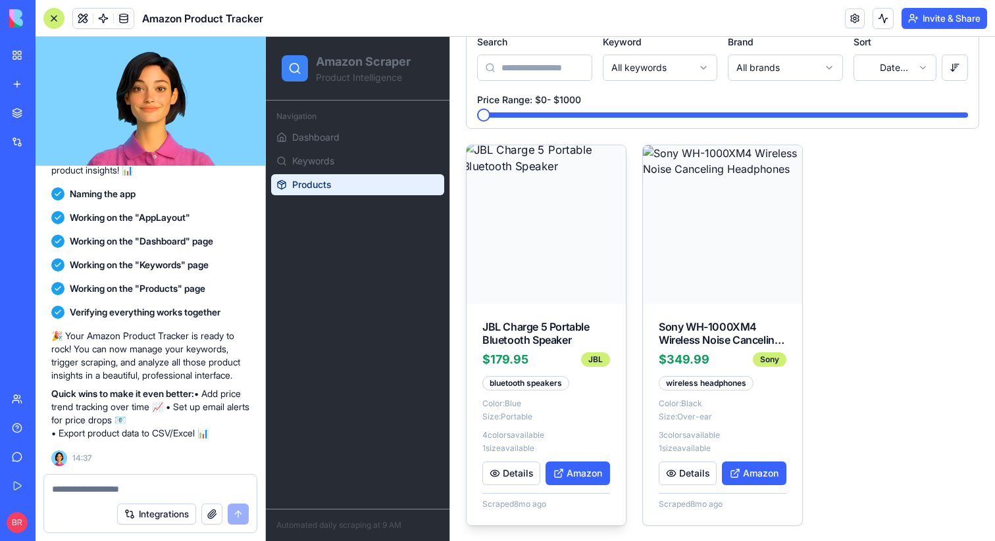
click at [545, 256] on img at bounding box center [546, 224] width 167 height 167
click at [535, 339] on div "JBL Charge 5 Portable Bluetooth Speaker" at bounding box center [546, 333] width 128 height 26
click at [580, 476] on button "Amazon" at bounding box center [577, 474] width 64 height 24
click at [518, 474] on button "Details" at bounding box center [511, 474] width 58 height 24
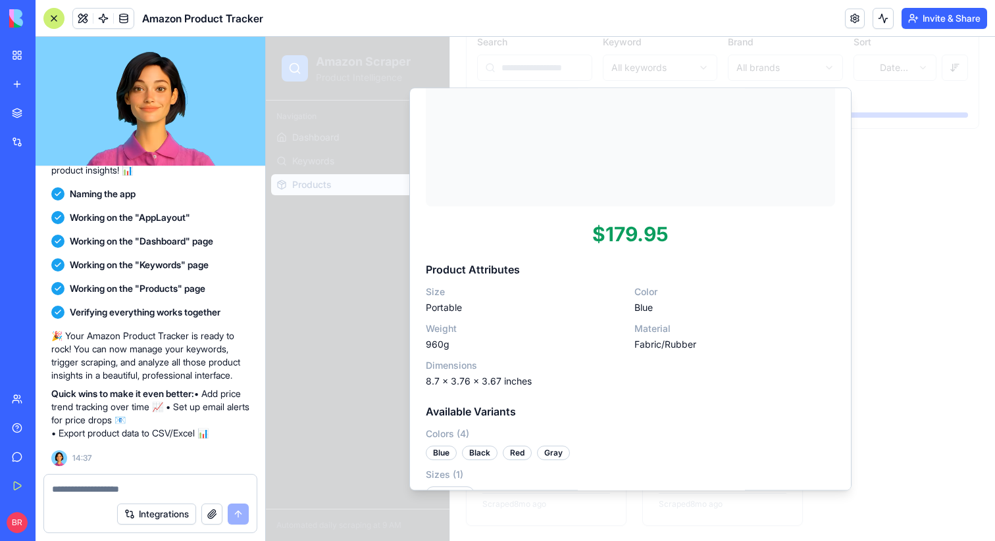
scroll to position [299, 0]
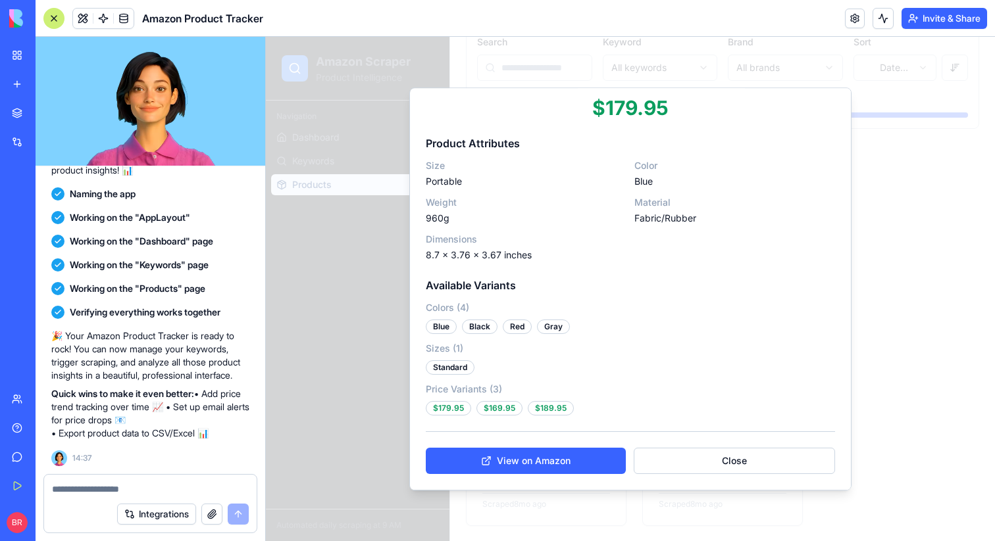
click at [497, 409] on div "$169.95" at bounding box center [499, 409] width 46 height 14
click at [549, 468] on button "View on Amazon" at bounding box center [526, 462] width 200 height 26
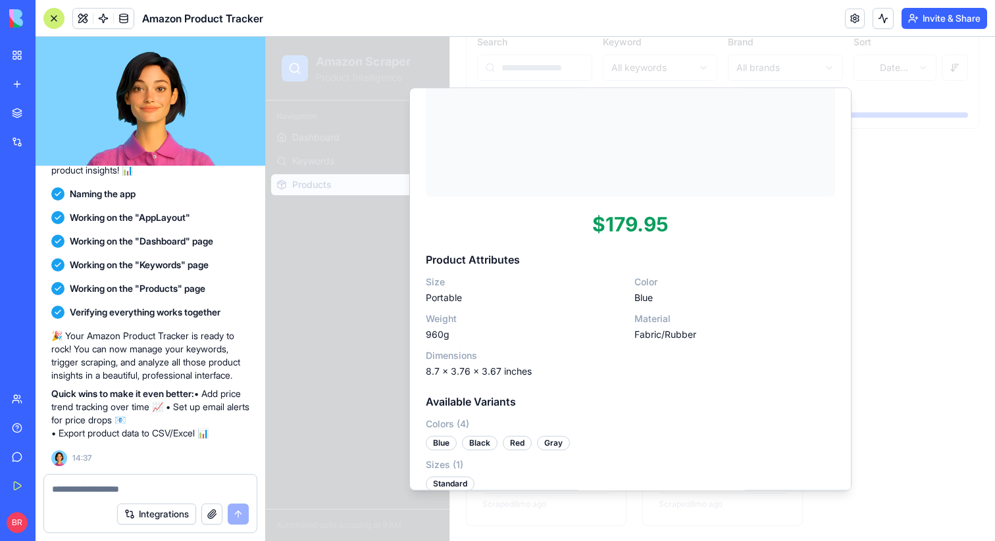
scroll to position [0, 0]
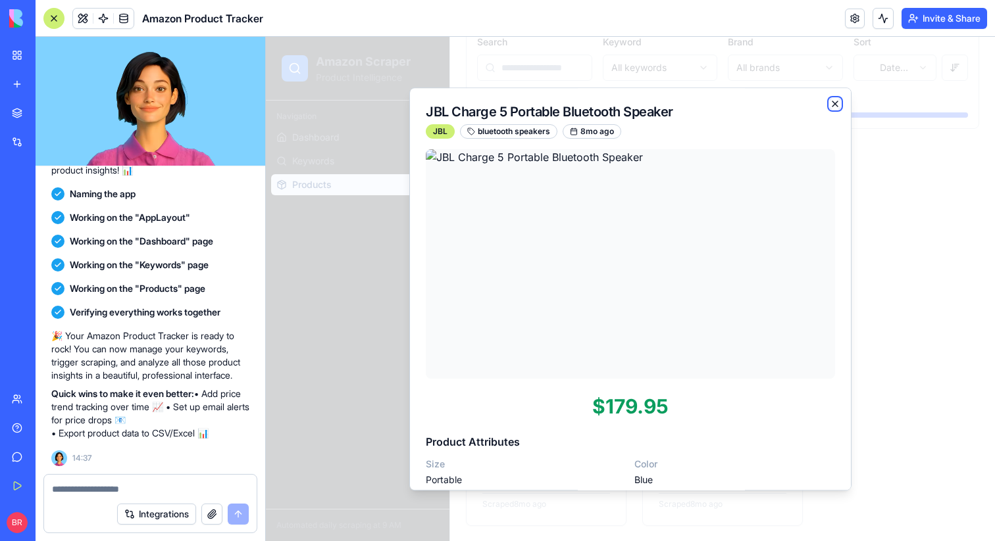
click at [834, 106] on icon "button" at bounding box center [835, 104] width 11 height 11
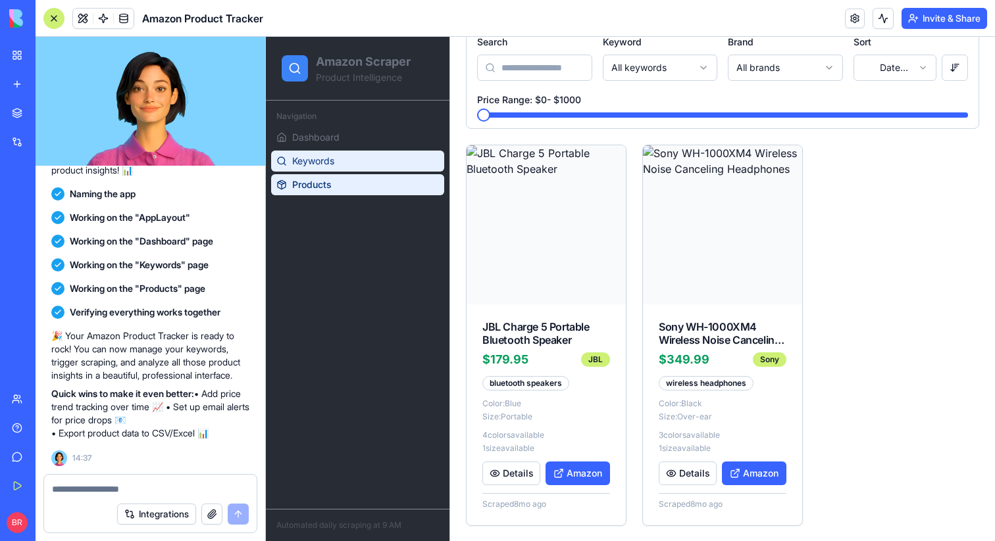
click at [324, 161] on span "Keywords" at bounding box center [313, 161] width 42 height 13
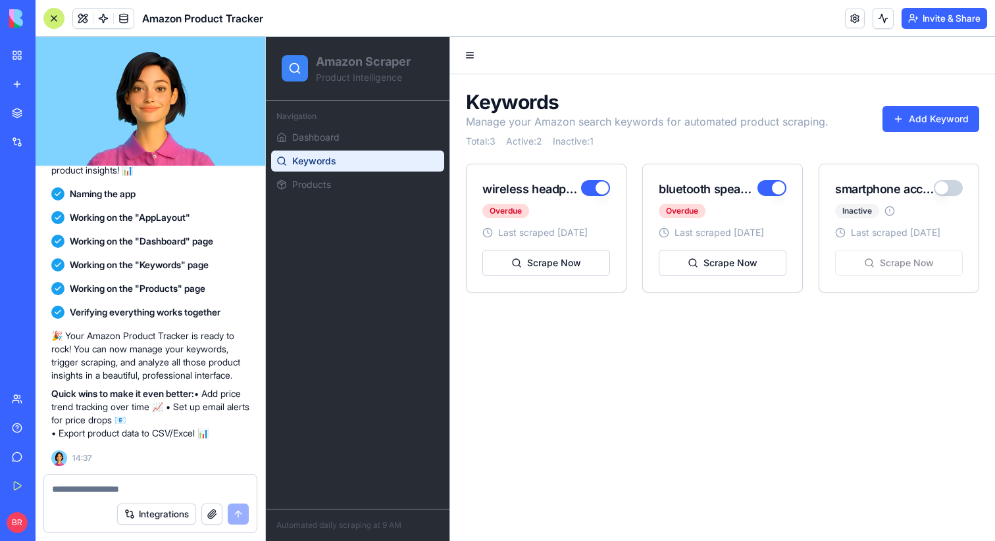
click at [547, 193] on div "wireless headphones" at bounding box center [531, 189] width 99 height 18
click at [558, 264] on button "Scrape Now" at bounding box center [546, 263] width 128 height 26
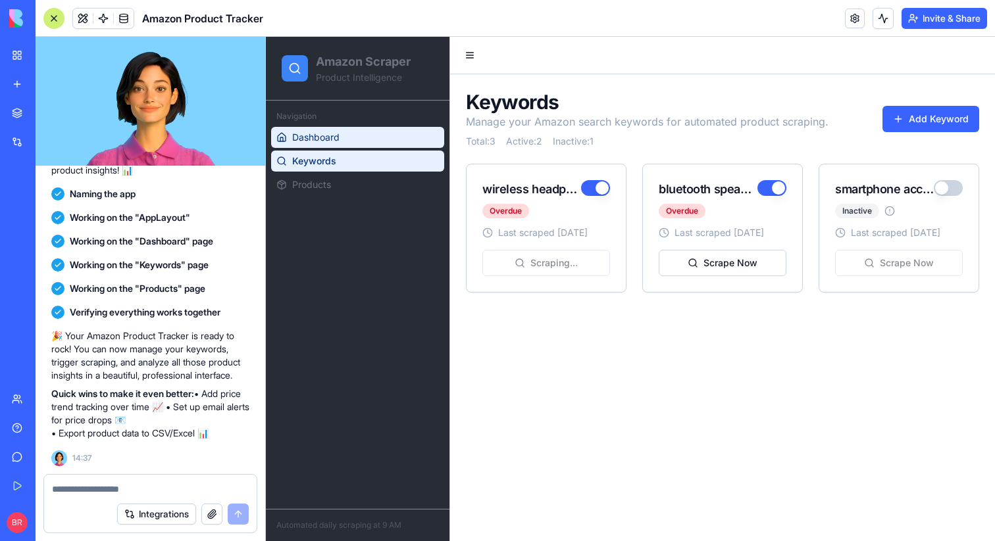
click at [363, 139] on link "Dashboard" at bounding box center [357, 137] width 173 height 21
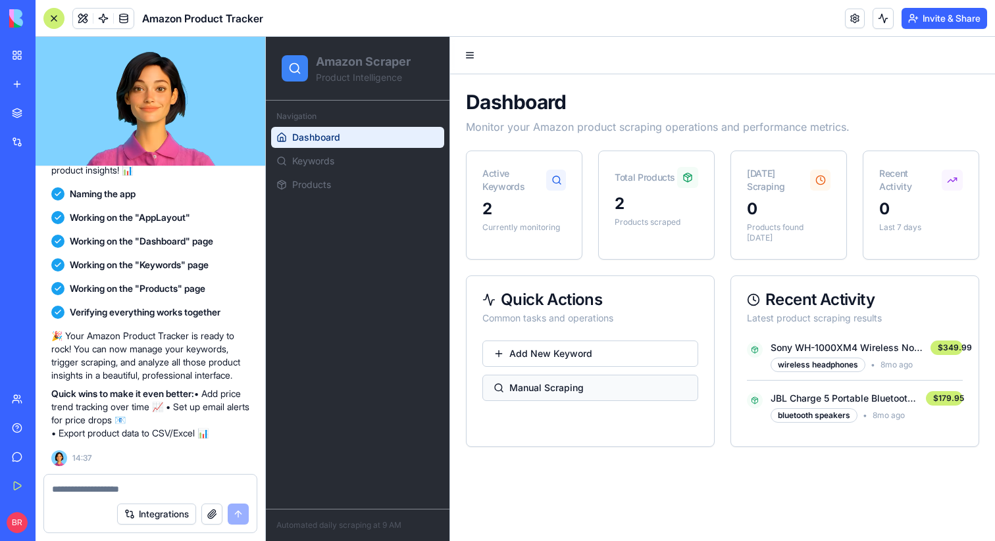
click at [561, 380] on button "Manual Scraping" at bounding box center [590, 388] width 216 height 26
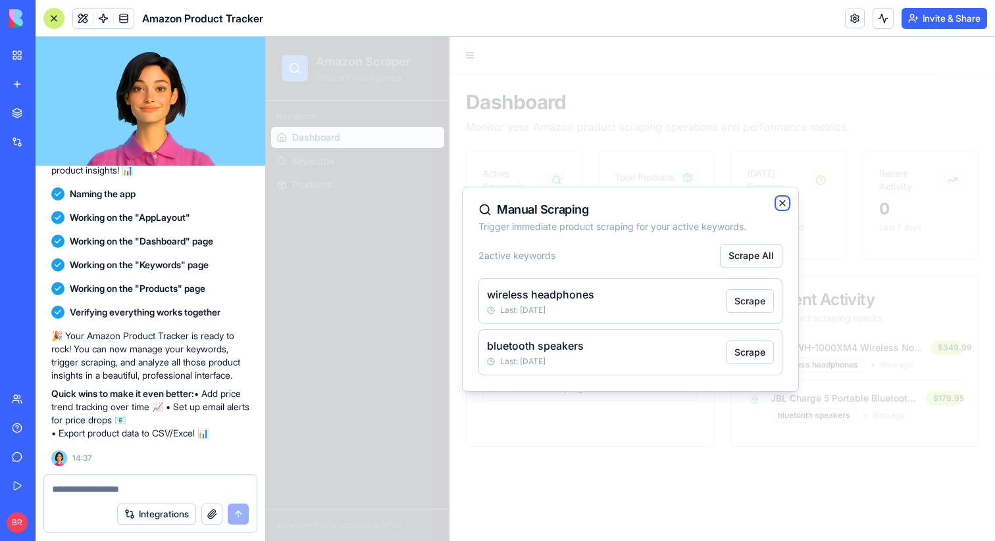
click at [779, 198] on icon "button" at bounding box center [782, 203] width 11 height 11
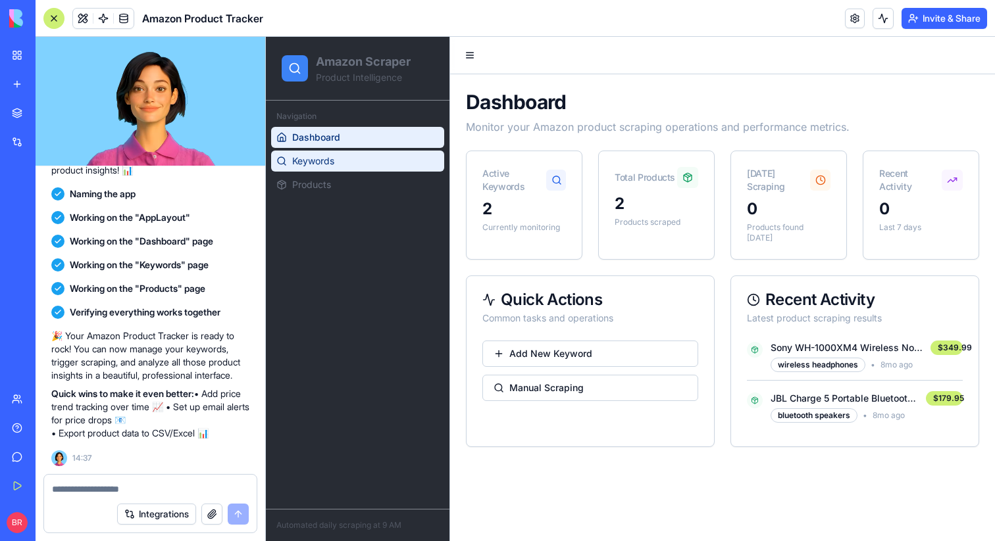
click at [345, 167] on link "Keywords" at bounding box center [357, 161] width 173 height 21
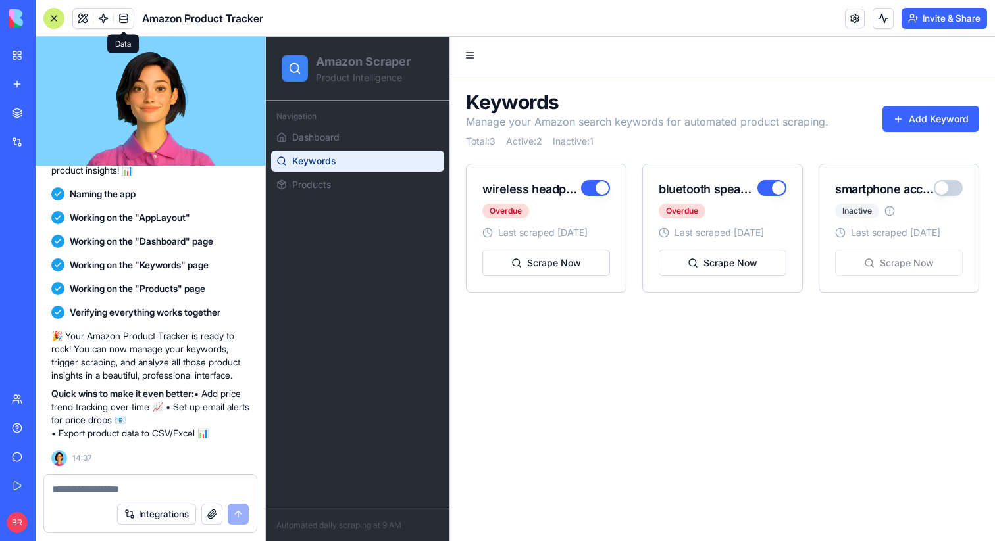
click at [118, 13] on span at bounding box center [123, 18] width 37 height 37
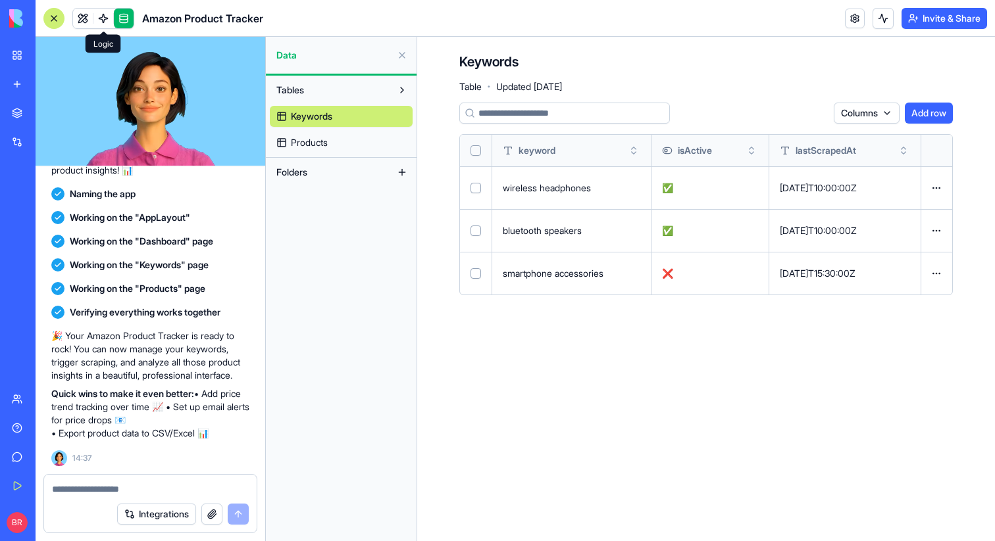
click at [110, 13] on span at bounding box center [103, 18] width 37 height 37
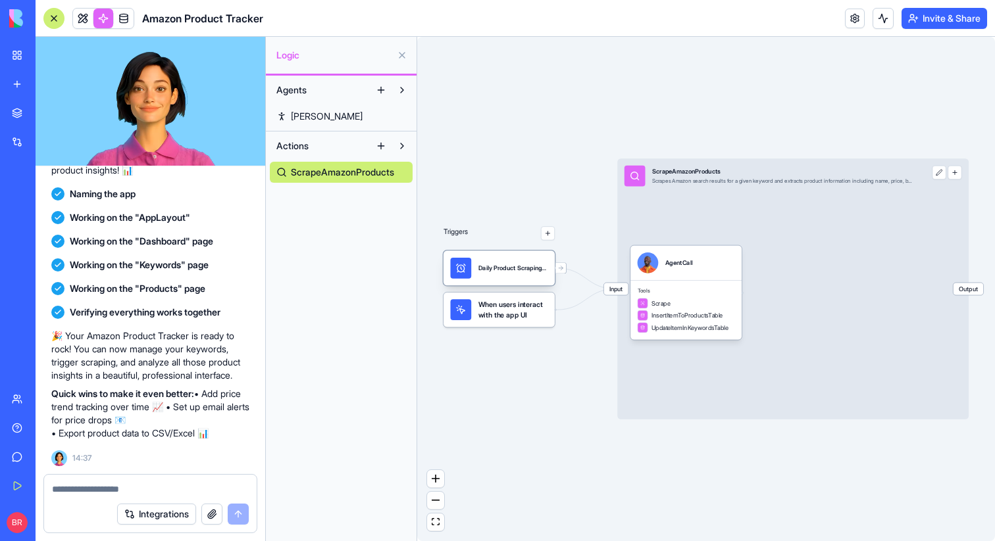
click at [511, 278] on div "Daily Product ScrapingTrigger" at bounding box center [498, 268] width 111 height 35
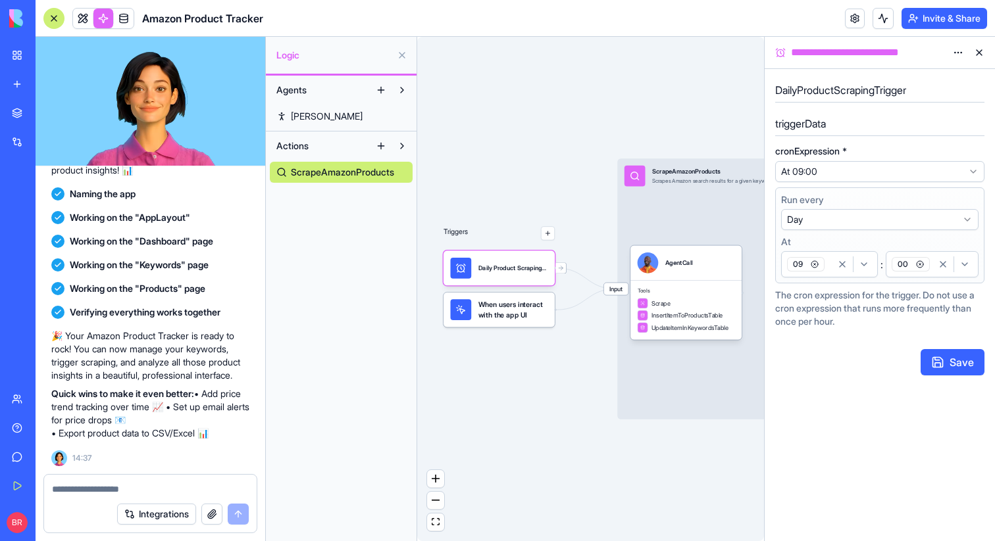
click at [496, 317] on span "When users interact with the app UI" at bounding box center [513, 309] width 70 height 21
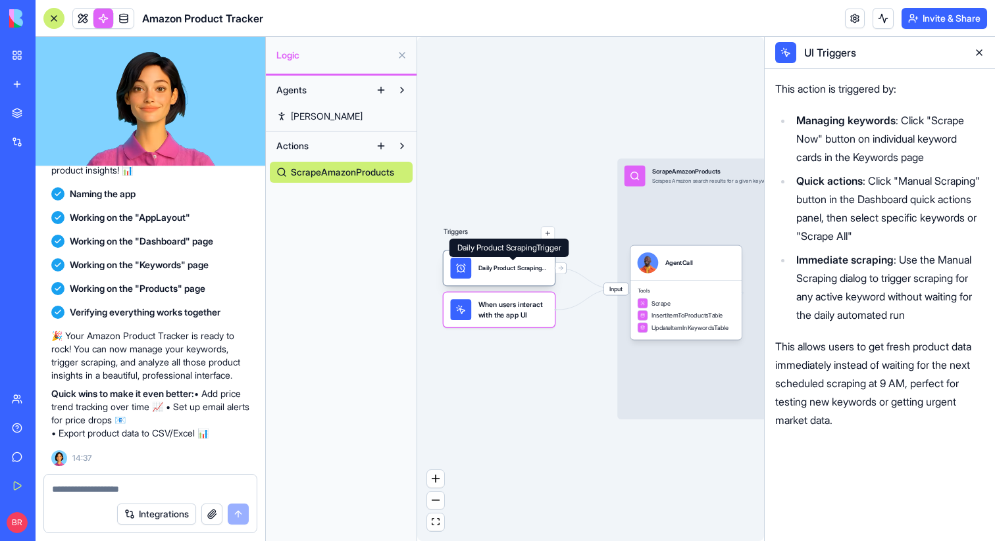
click at [499, 271] on div "Daily Product ScrapingTrigger" at bounding box center [513, 268] width 70 height 9
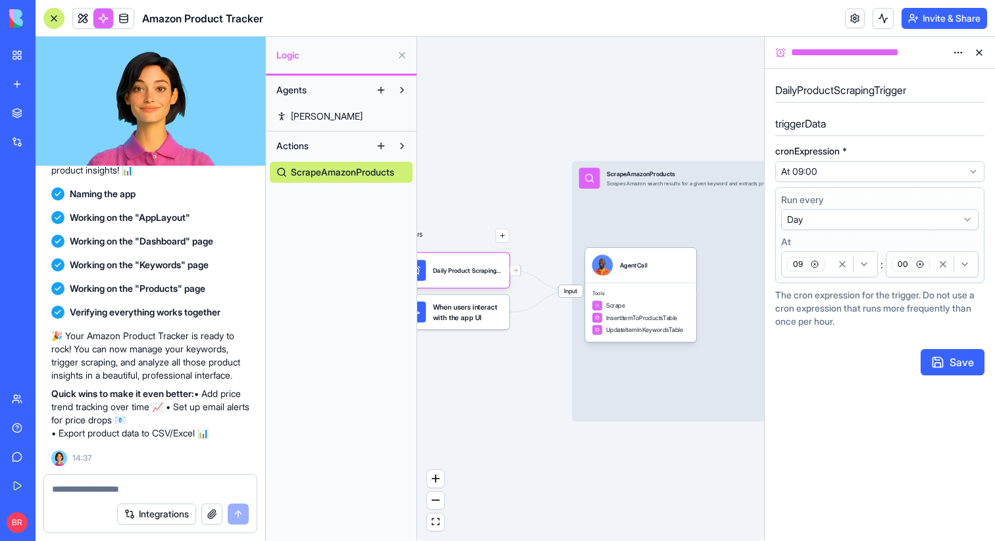
click at [978, 54] on button at bounding box center [978, 52] width 21 height 21
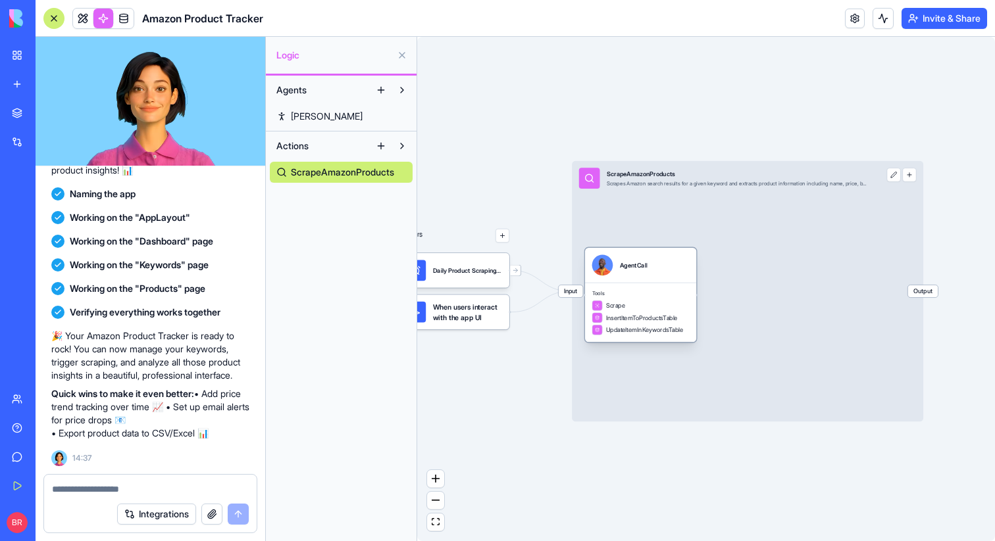
click at [641, 299] on div "Tools Scrape InsertItemToProductsTable UpdateItemInKeywordsTable" at bounding box center [640, 313] width 111 height 60
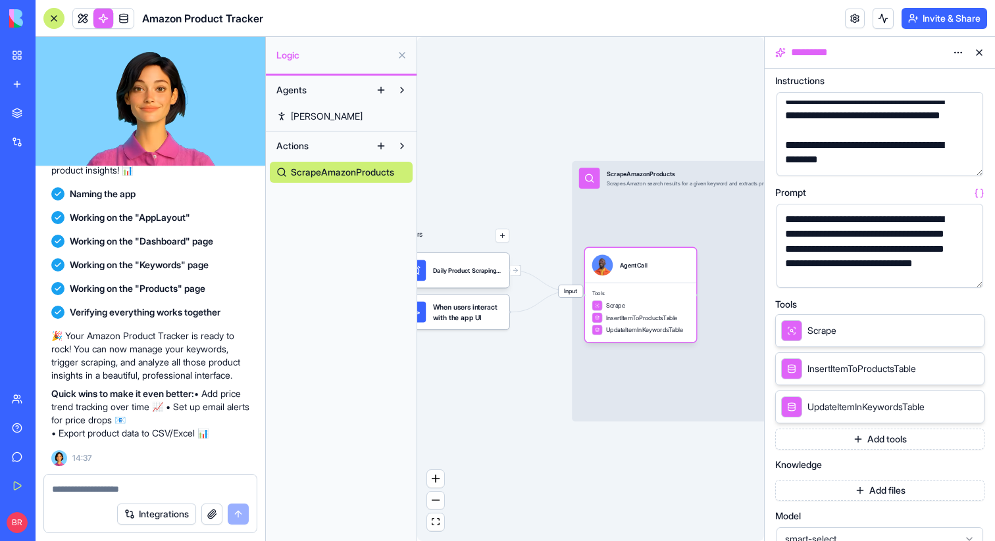
scroll to position [93, 0]
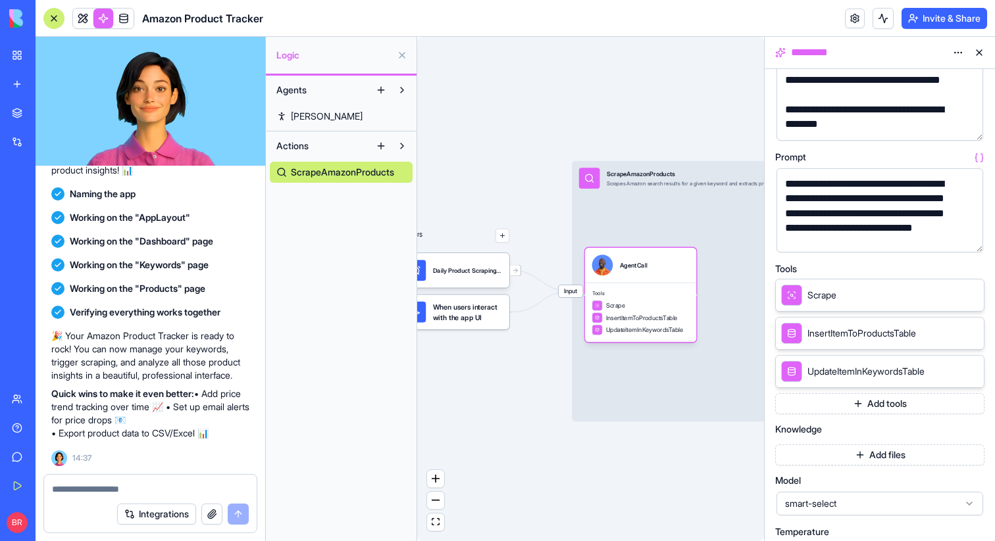
click at [951, 290] on icon at bounding box center [954, 294] width 11 height 11
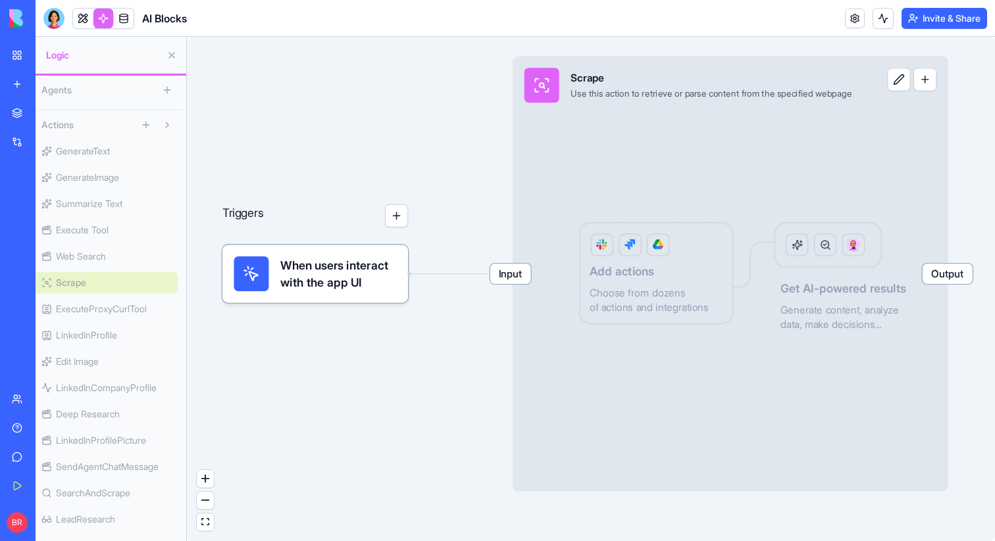
click at [506, 270] on span "Input" at bounding box center [510, 274] width 41 height 20
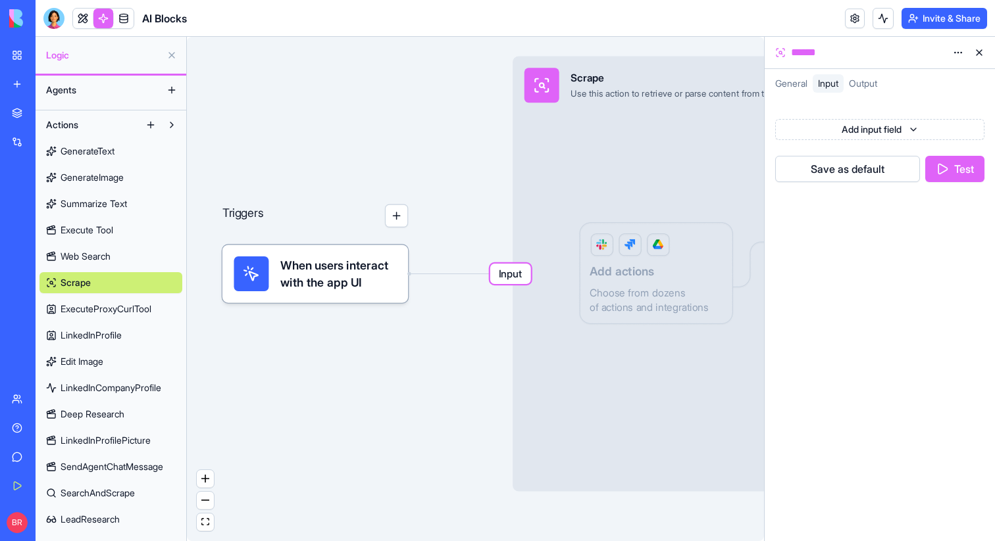
click at [980, 53] on button at bounding box center [978, 52] width 21 height 21
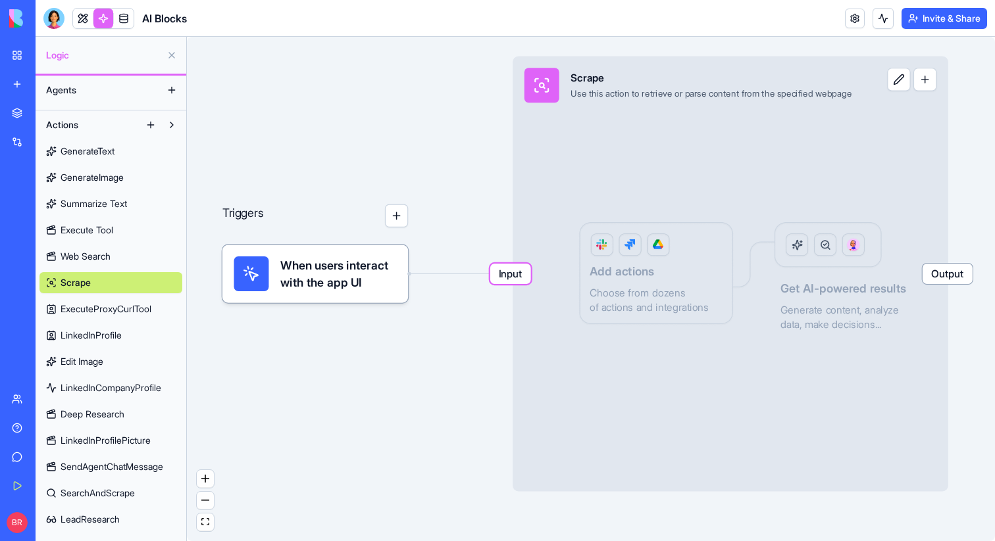
click at [118, 255] on link "Web Search" at bounding box center [110, 256] width 143 height 21
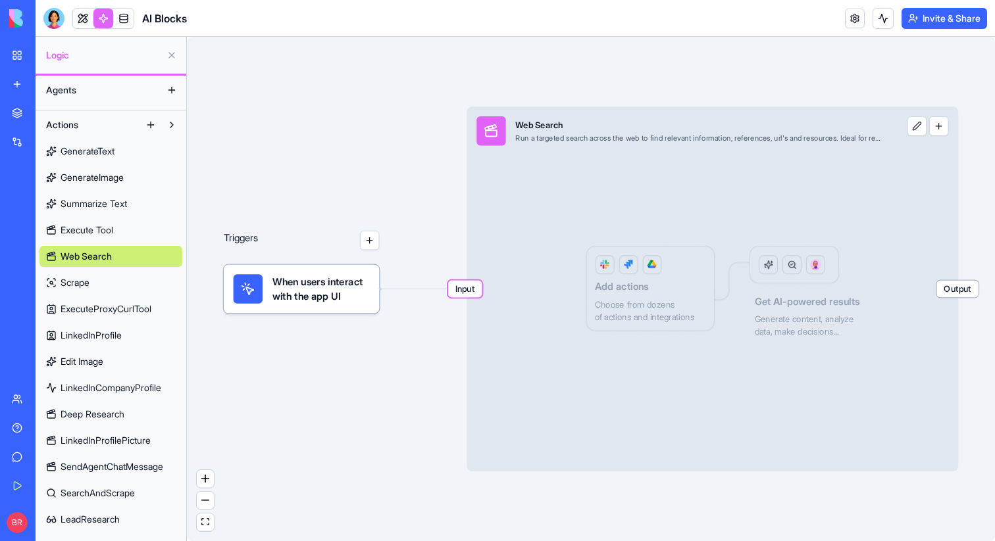
click at [116, 278] on link "Scrape" at bounding box center [110, 282] width 143 height 21
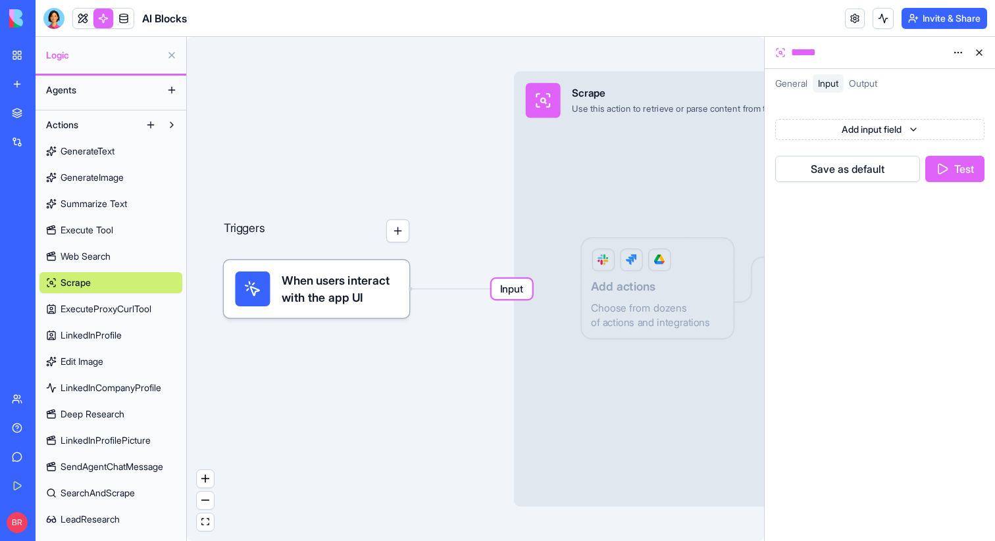
click at [103, 21] on link at bounding box center [103, 19] width 20 height 20
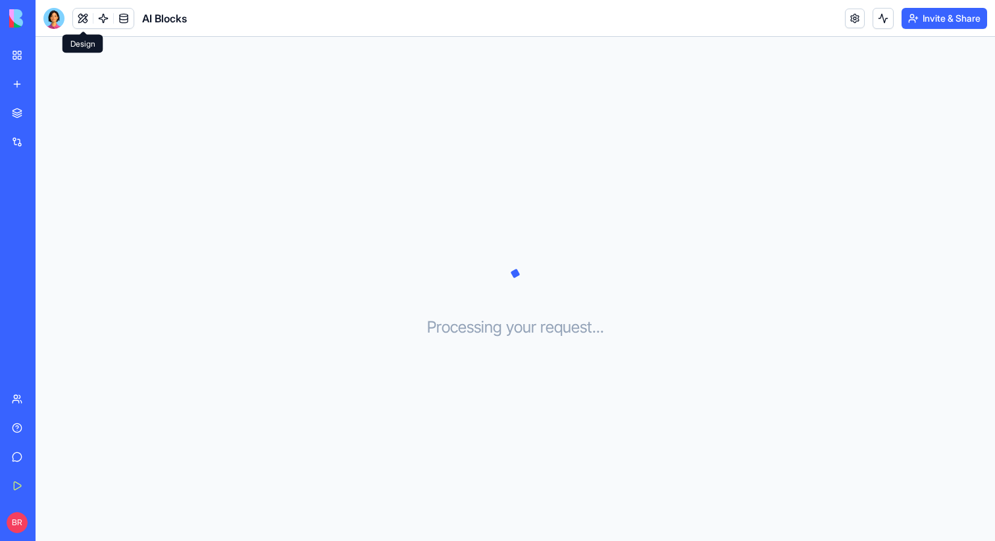
click at [88, 20] on button at bounding box center [83, 19] width 20 height 20
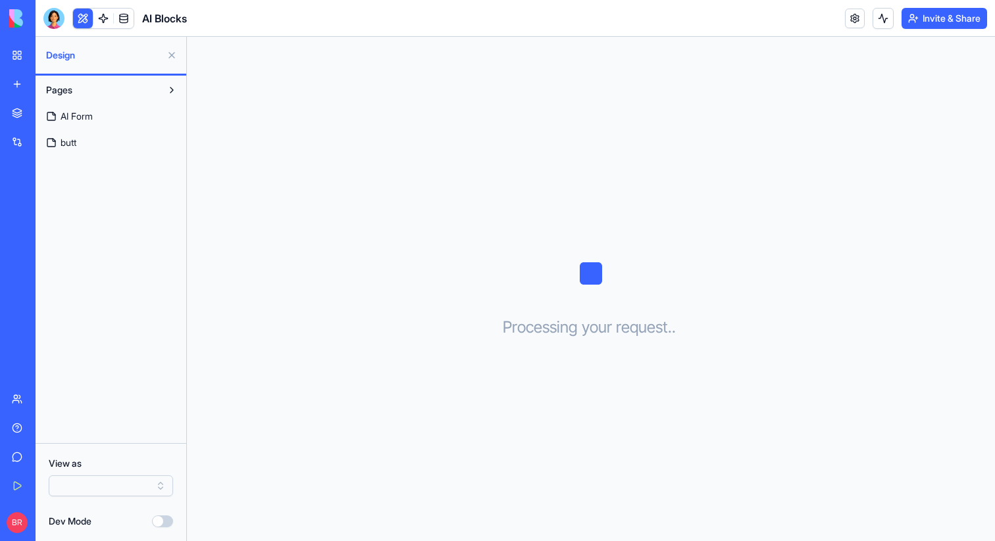
click at [84, 19] on button at bounding box center [83, 19] width 20 height 20
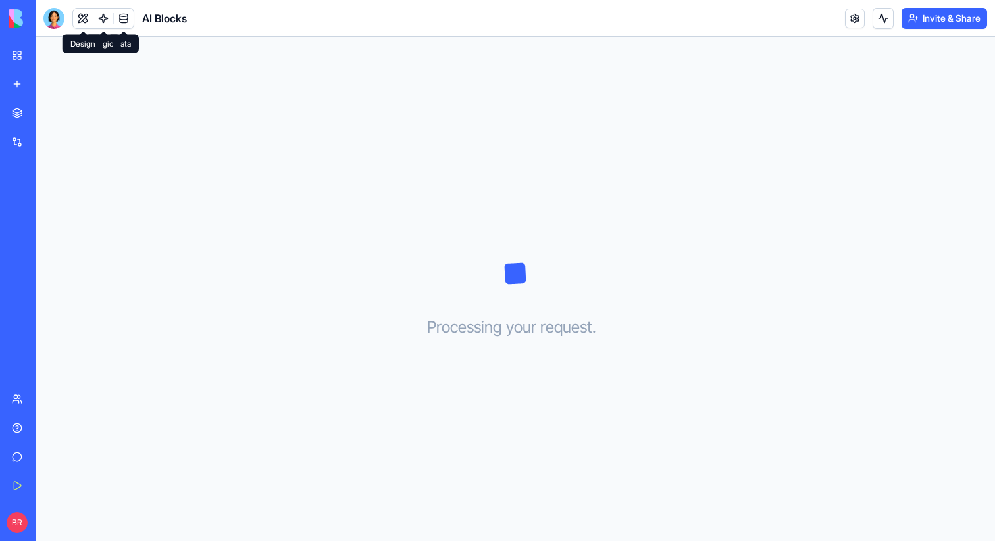
click at [76, 16] on button at bounding box center [83, 19] width 20 height 20
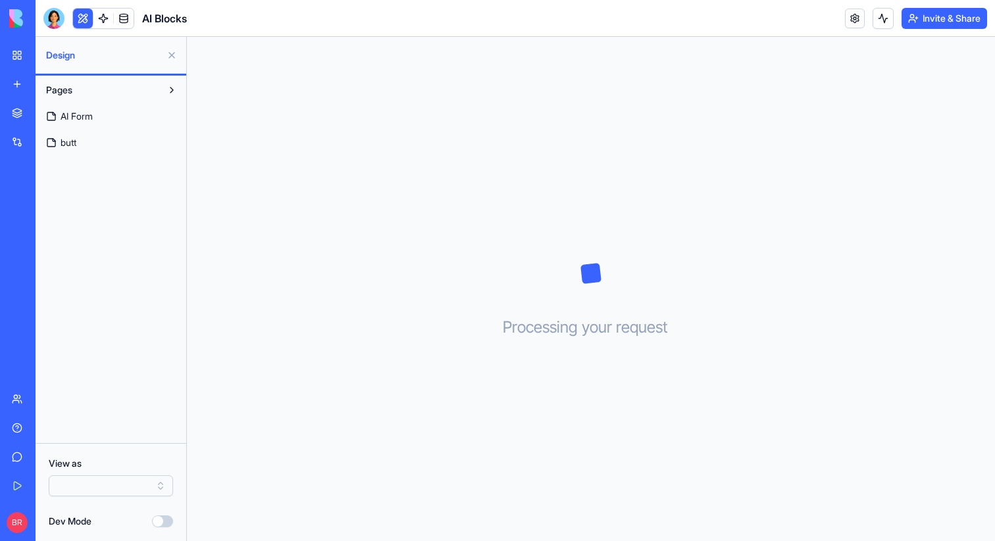
click at [84, 145] on link "butt" at bounding box center [110, 142] width 143 height 21
click at [90, 115] on span "AI Form" at bounding box center [77, 116] width 32 height 13
click at [128, 17] on span at bounding box center [123, 18] width 37 height 37
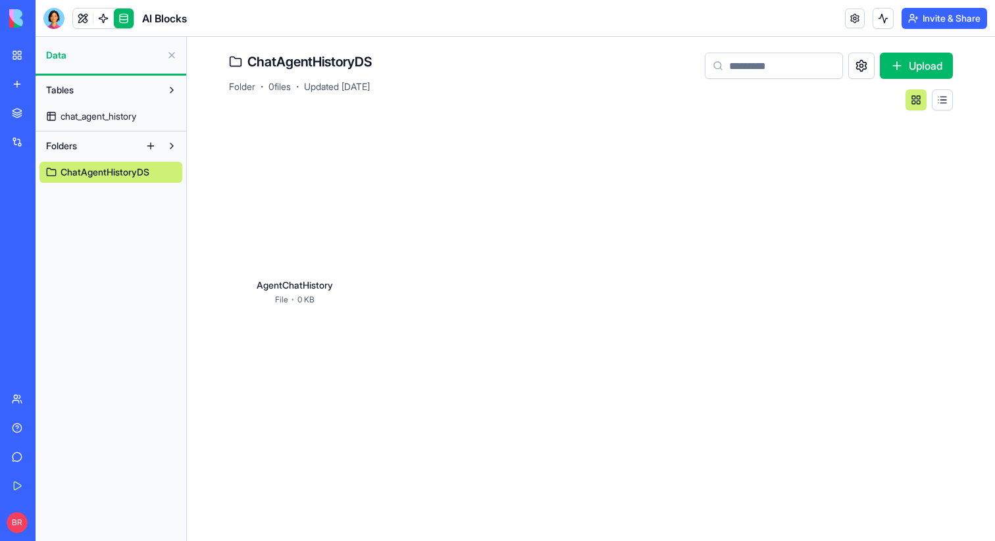
click at [49, 261] on div "Amazon Product Tracker" at bounding box center [30, 263] width 37 height 13
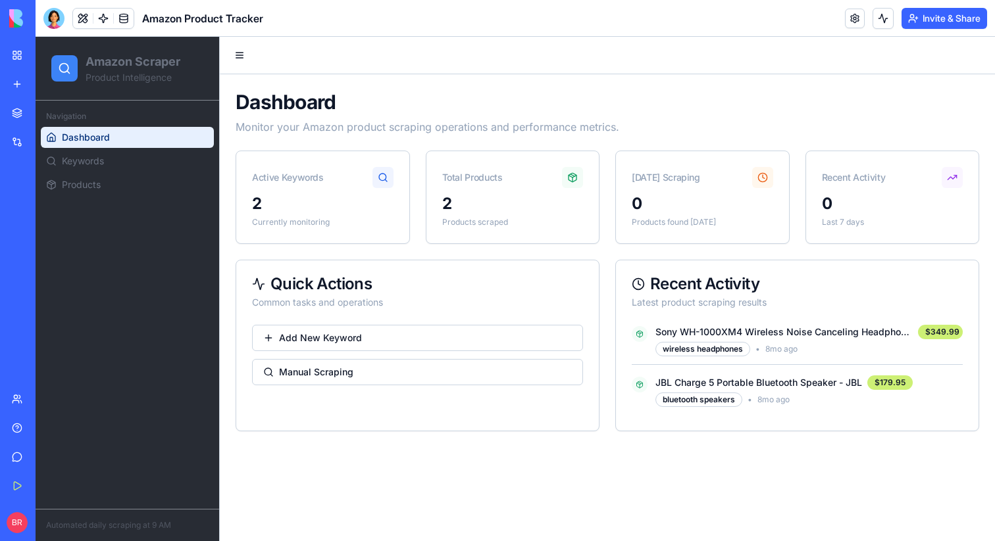
click at [687, 182] on div "Today's Scraping" at bounding box center [666, 177] width 68 height 13
click at [880, 16] on button at bounding box center [882, 18] width 21 height 21
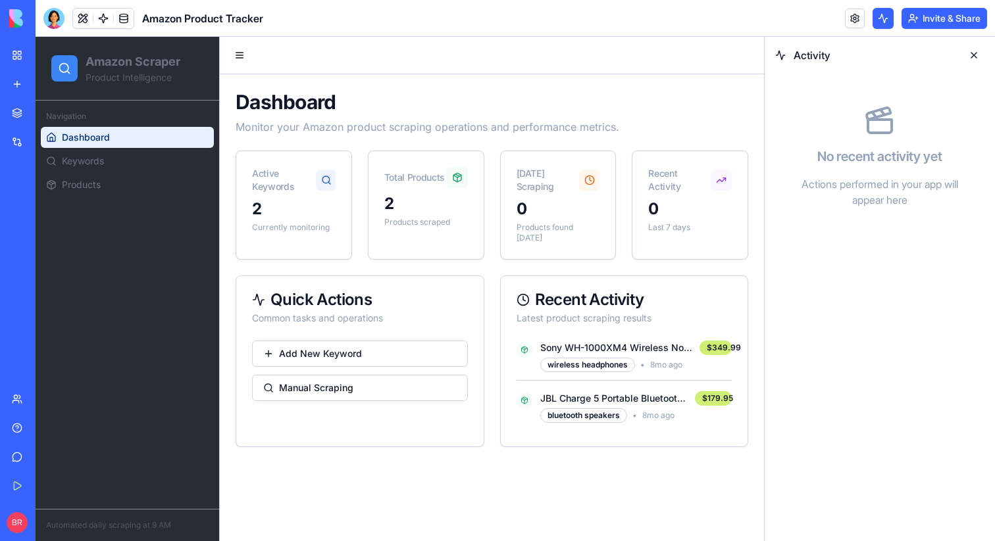
click at [880, 16] on button at bounding box center [882, 18] width 21 height 21
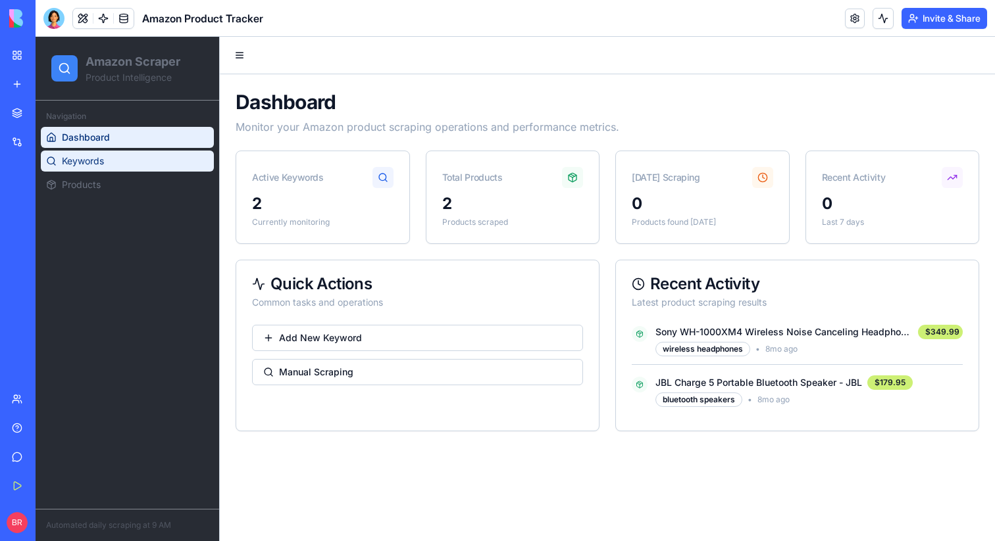
click at [118, 159] on link "Keywords" at bounding box center [127, 161] width 173 height 21
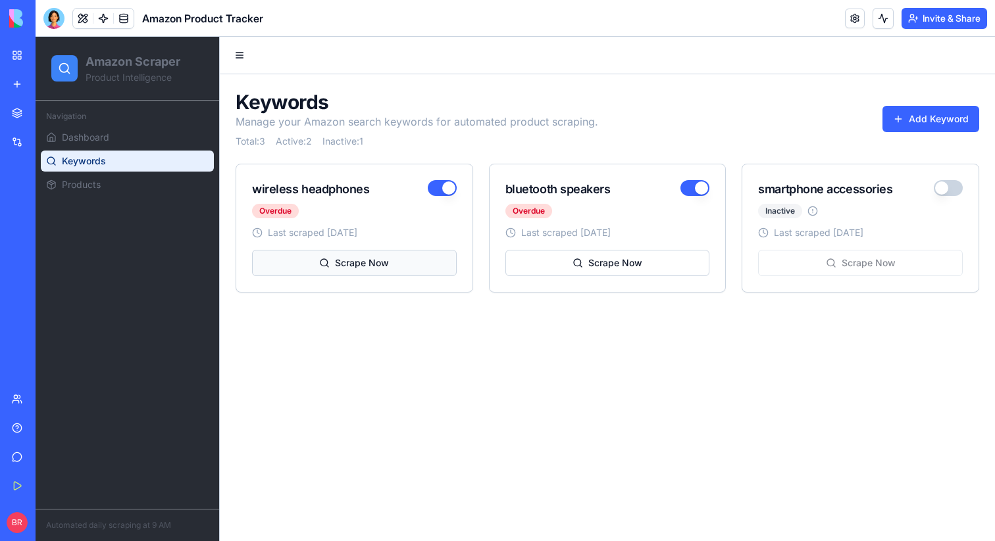
click at [358, 267] on button "Scrape Now" at bounding box center [354, 263] width 205 height 26
